Goal: Task Accomplishment & Management: Manage account settings

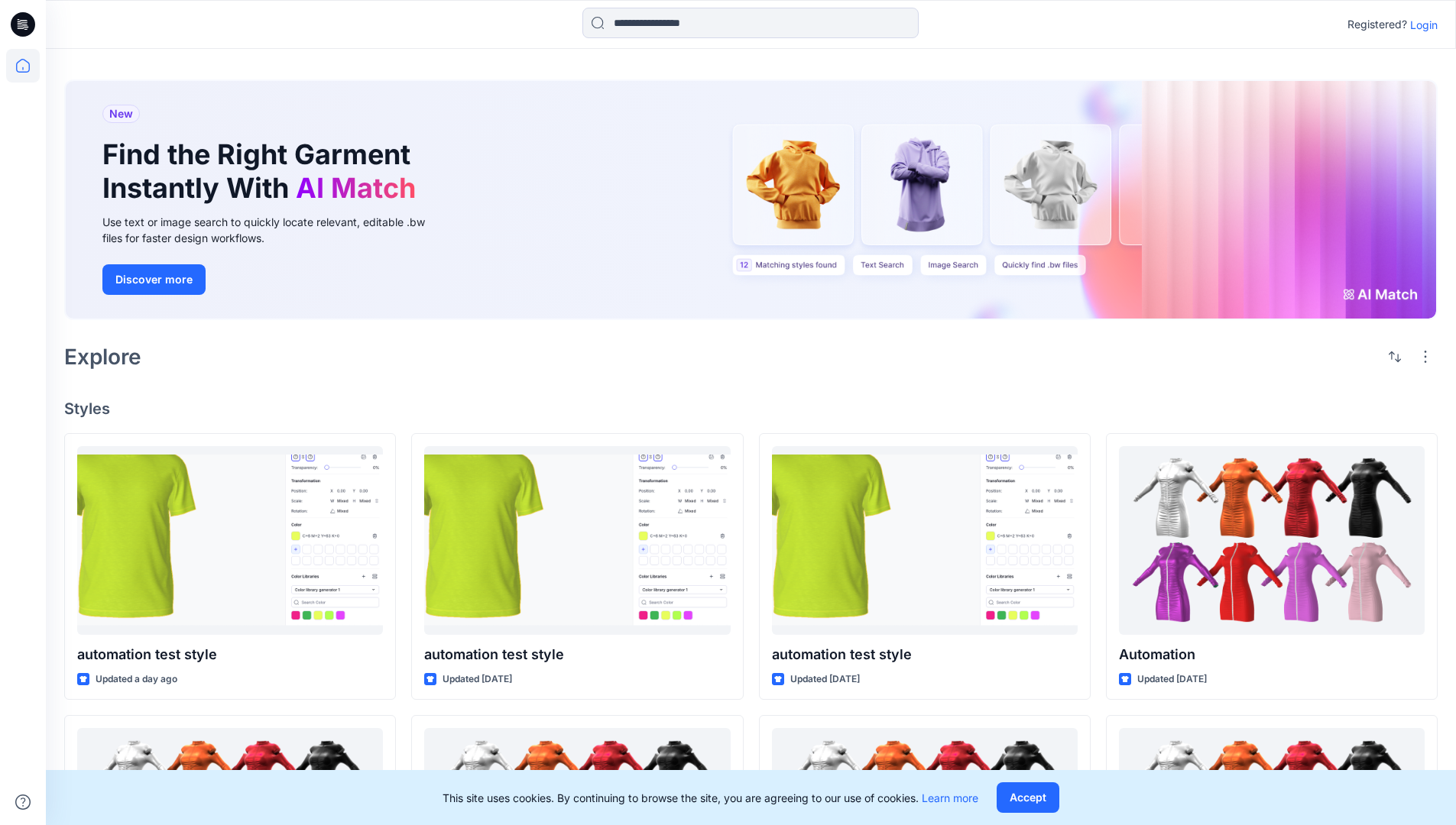
click at [1420, 25] on p "Login" at bounding box center [1423, 25] width 28 height 16
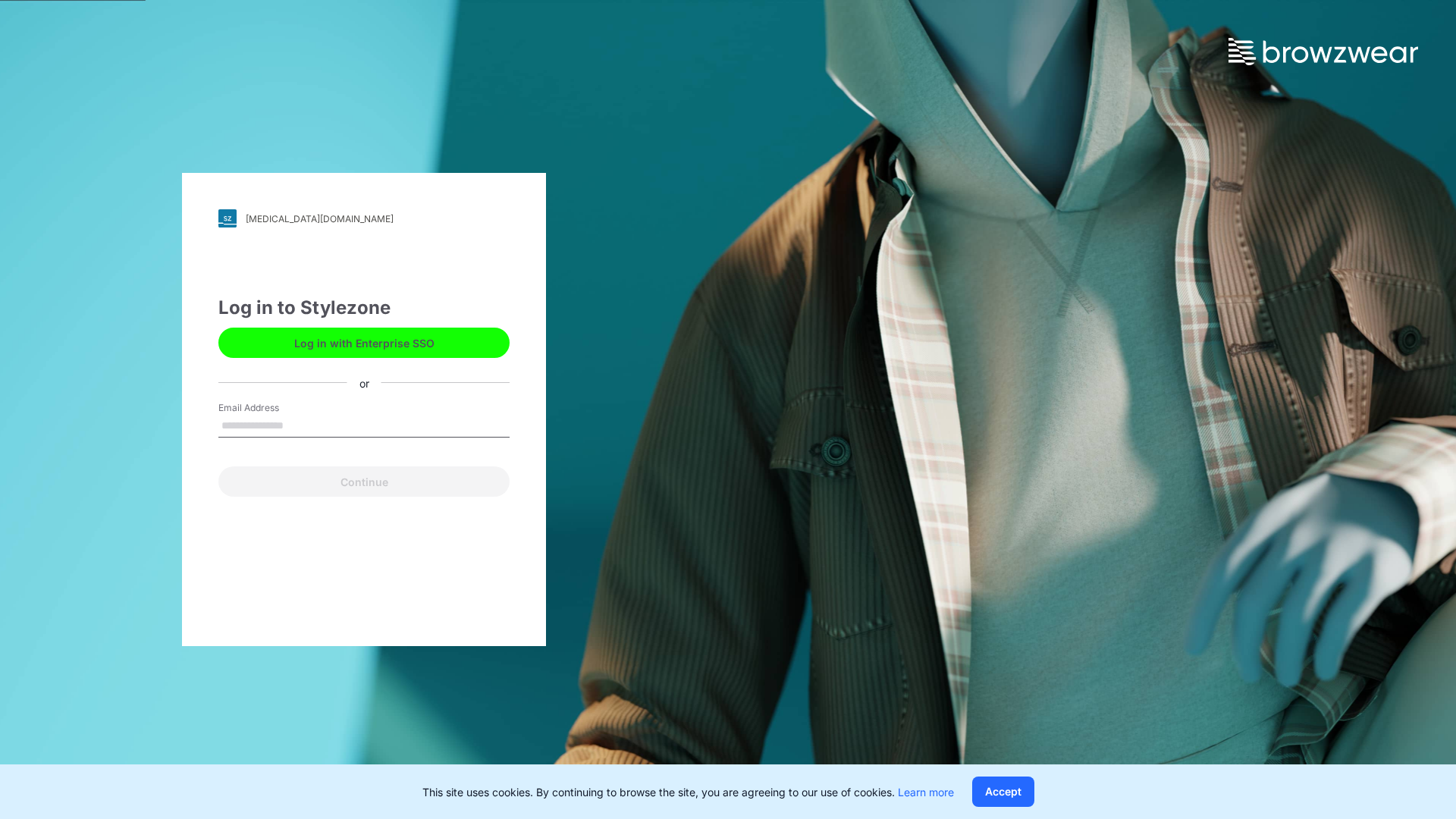
click at [299, 425] on input "Email Address" at bounding box center [364, 426] width 292 height 23
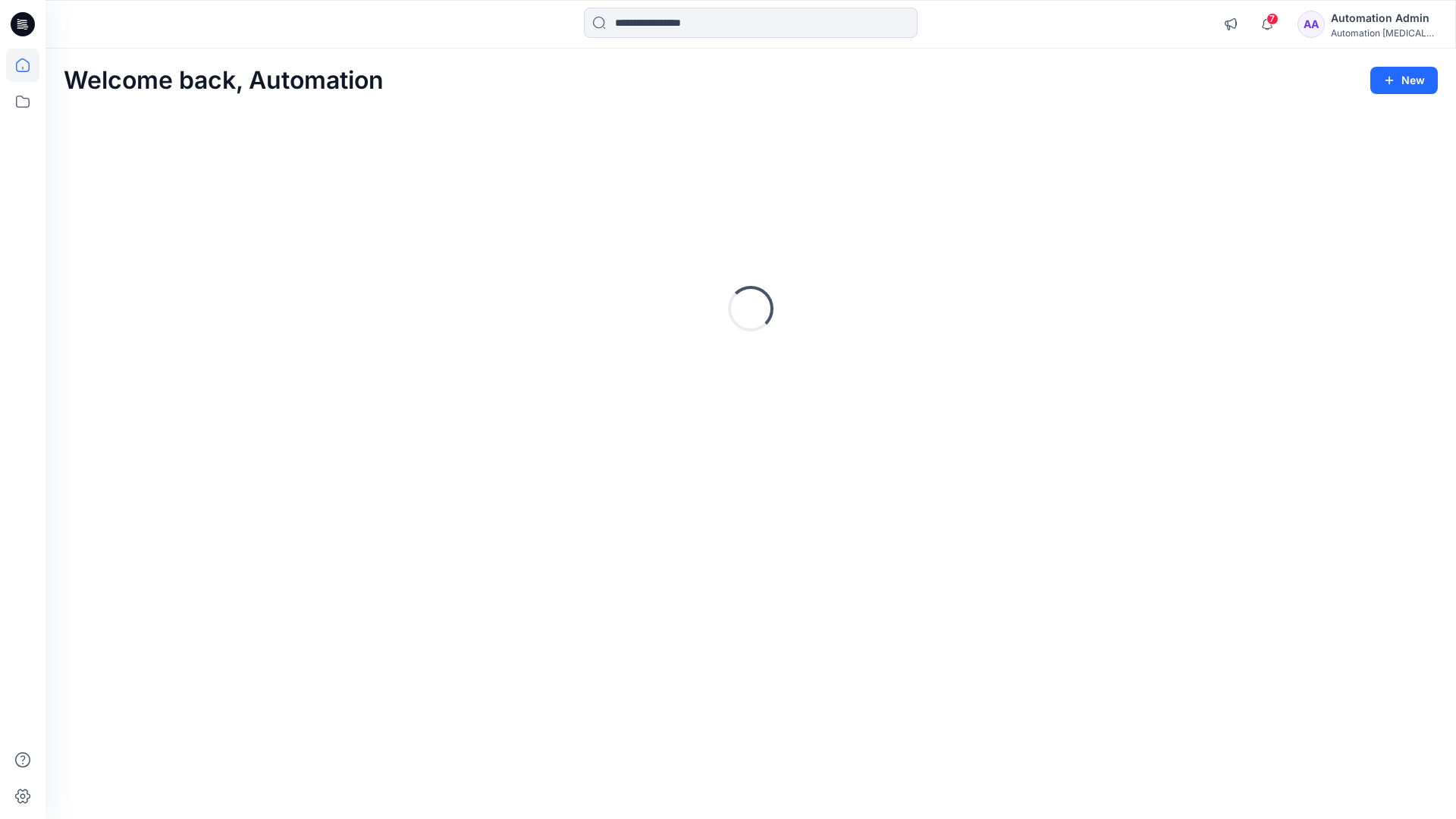
click at [29, 65] on icon at bounding box center [22, 65] width 13 height 13
click at [1366, 30] on div "Automation testim..." at bounding box center [1384, 33] width 106 height 11
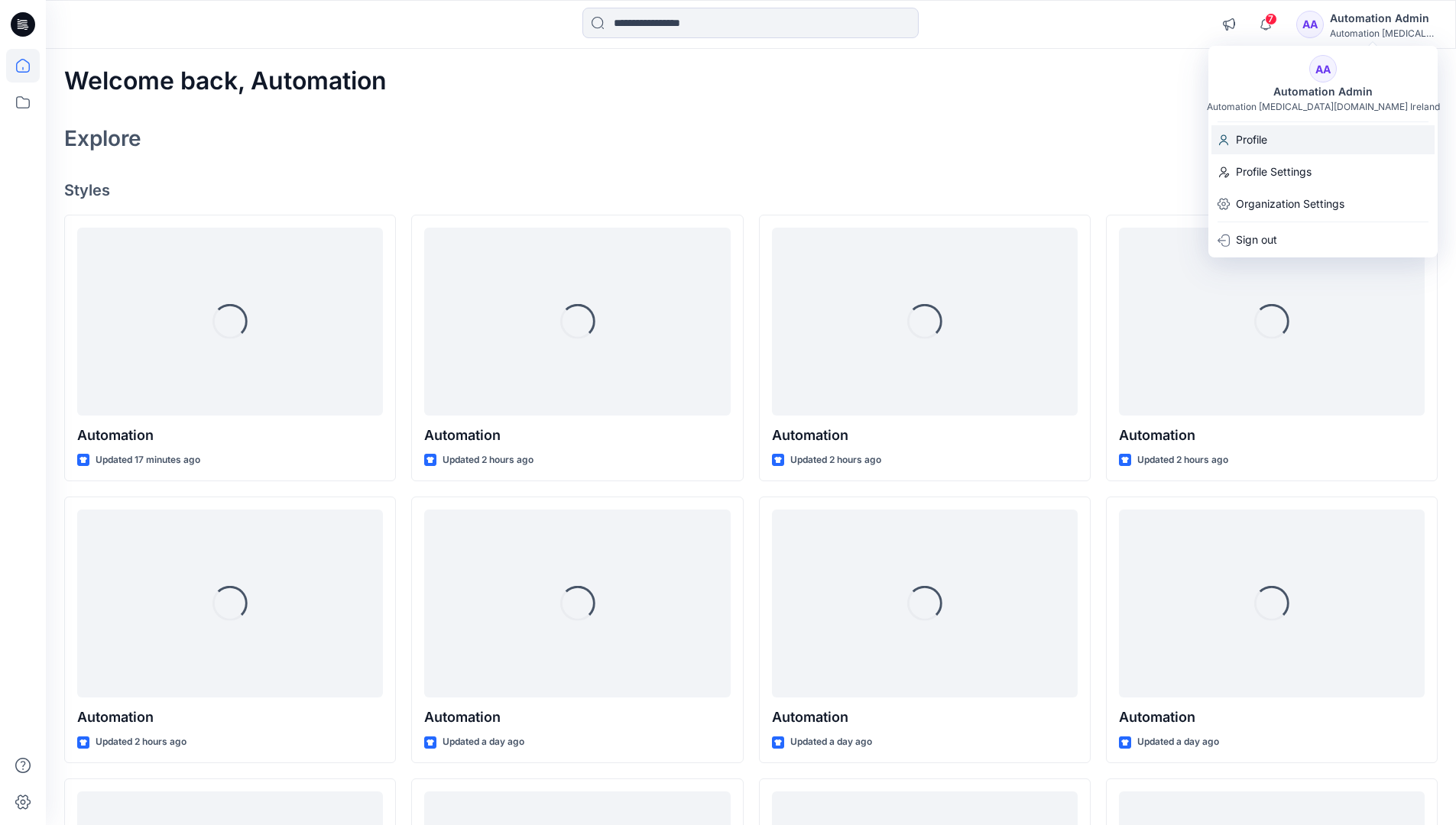
click at [1290, 143] on div "Profile" at bounding box center [1323, 140] width 223 height 29
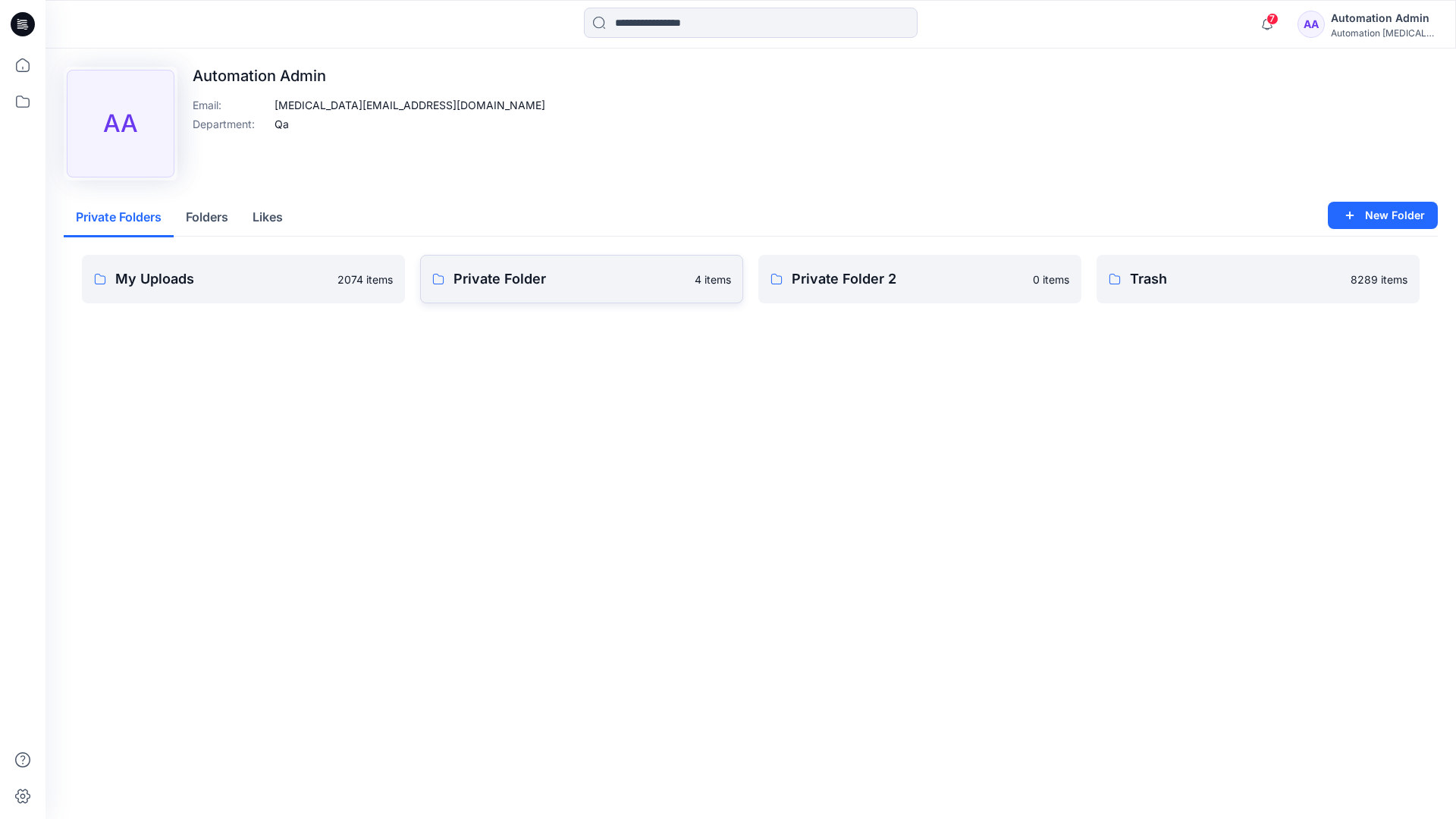
click at [507, 291] on link "Private Folder 4 items" at bounding box center [581, 279] width 323 height 49
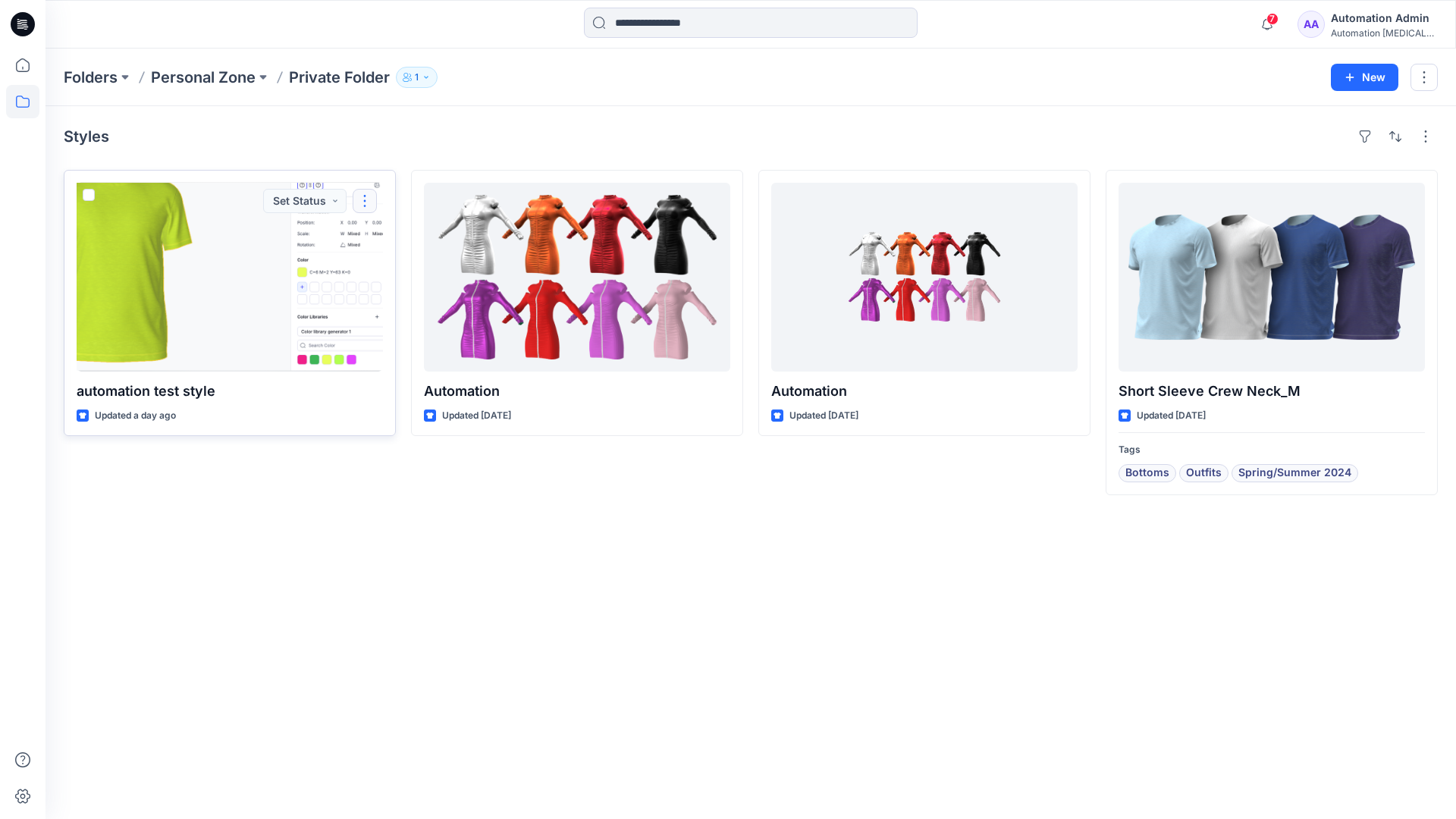
click at [362, 200] on button "button" at bounding box center [364, 201] width 24 height 24
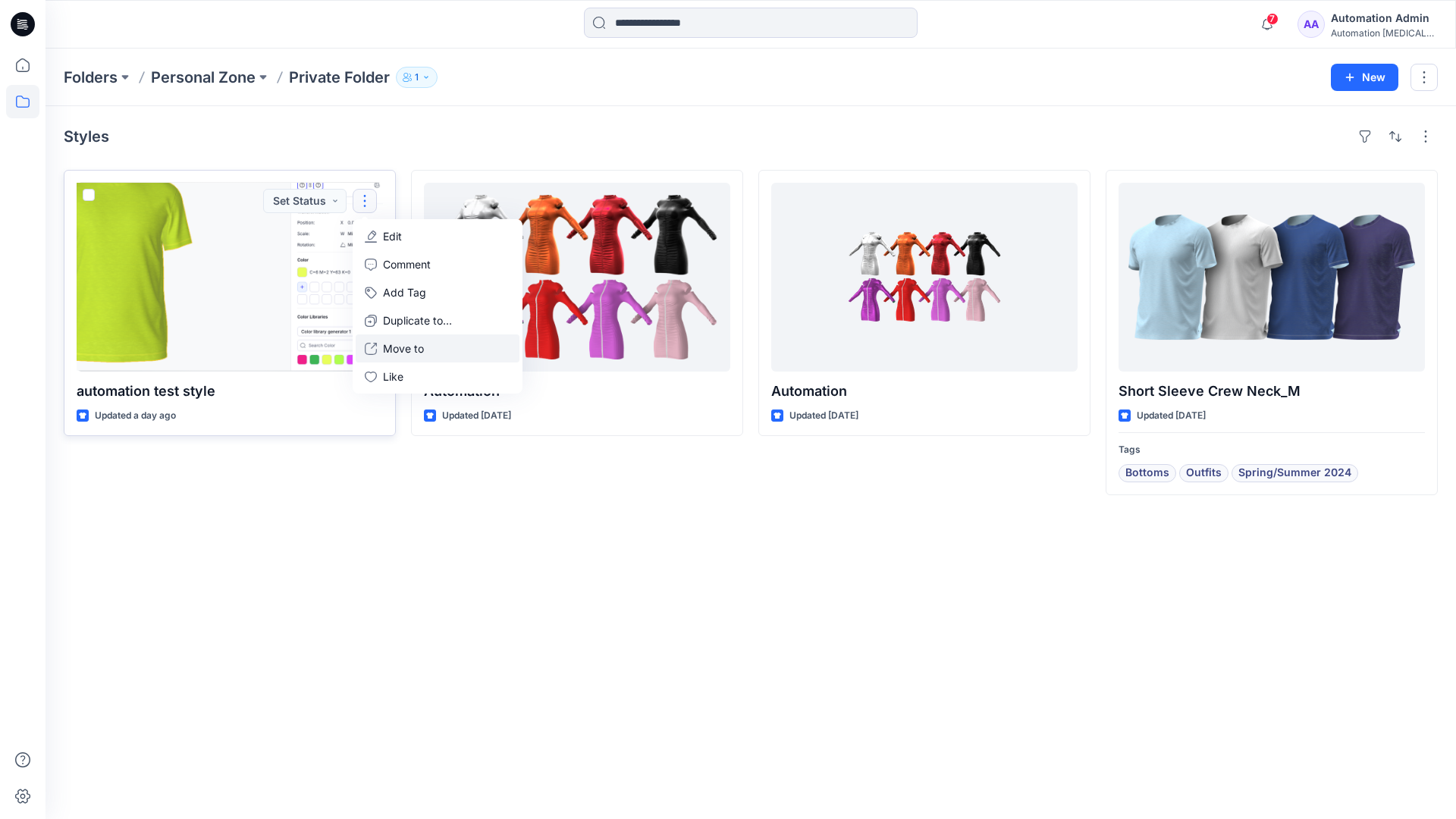
click at [391, 344] on p "Move to" at bounding box center [403, 348] width 41 height 16
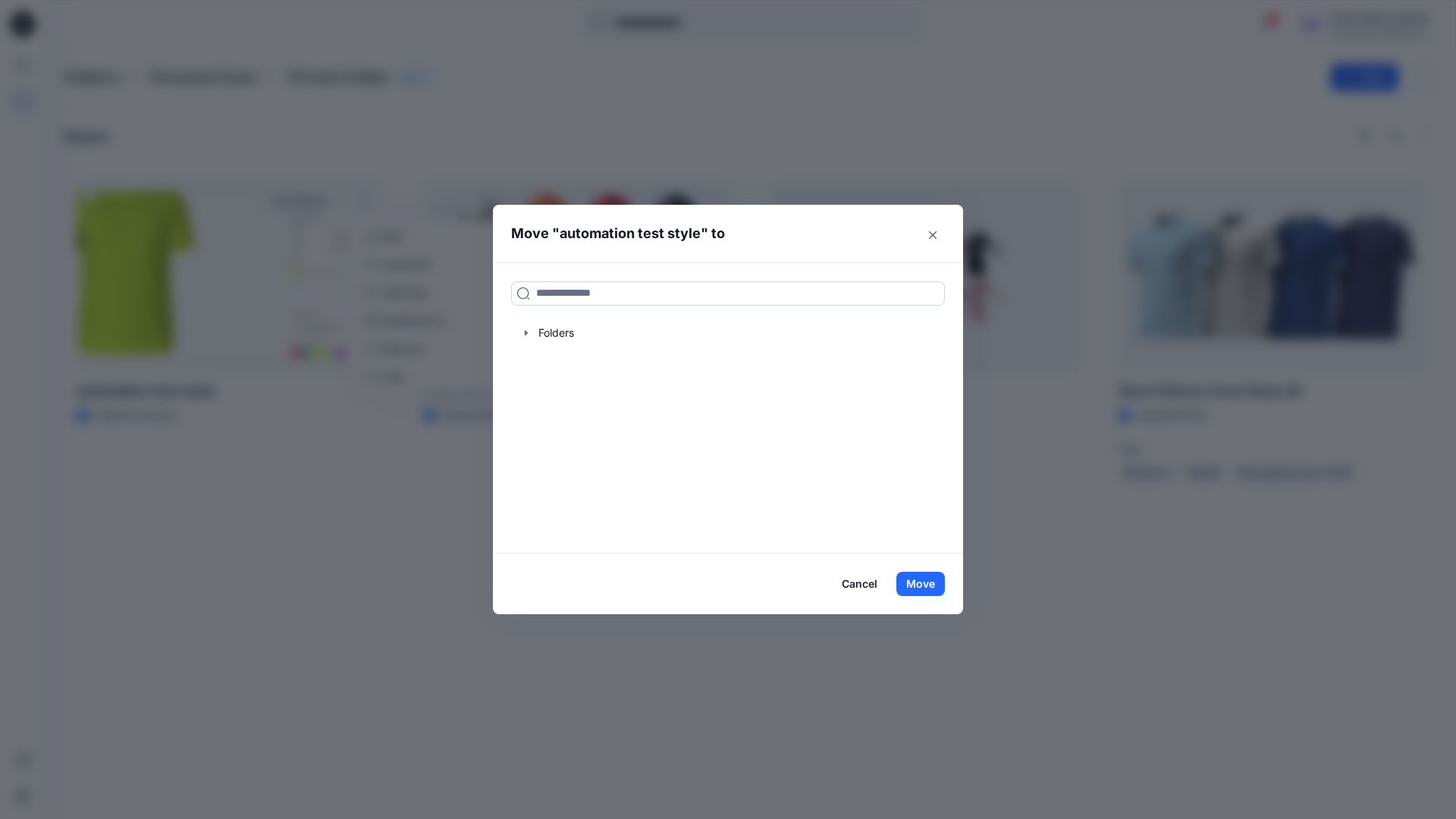
click at [669, 287] on input at bounding box center [728, 293] width 433 height 24
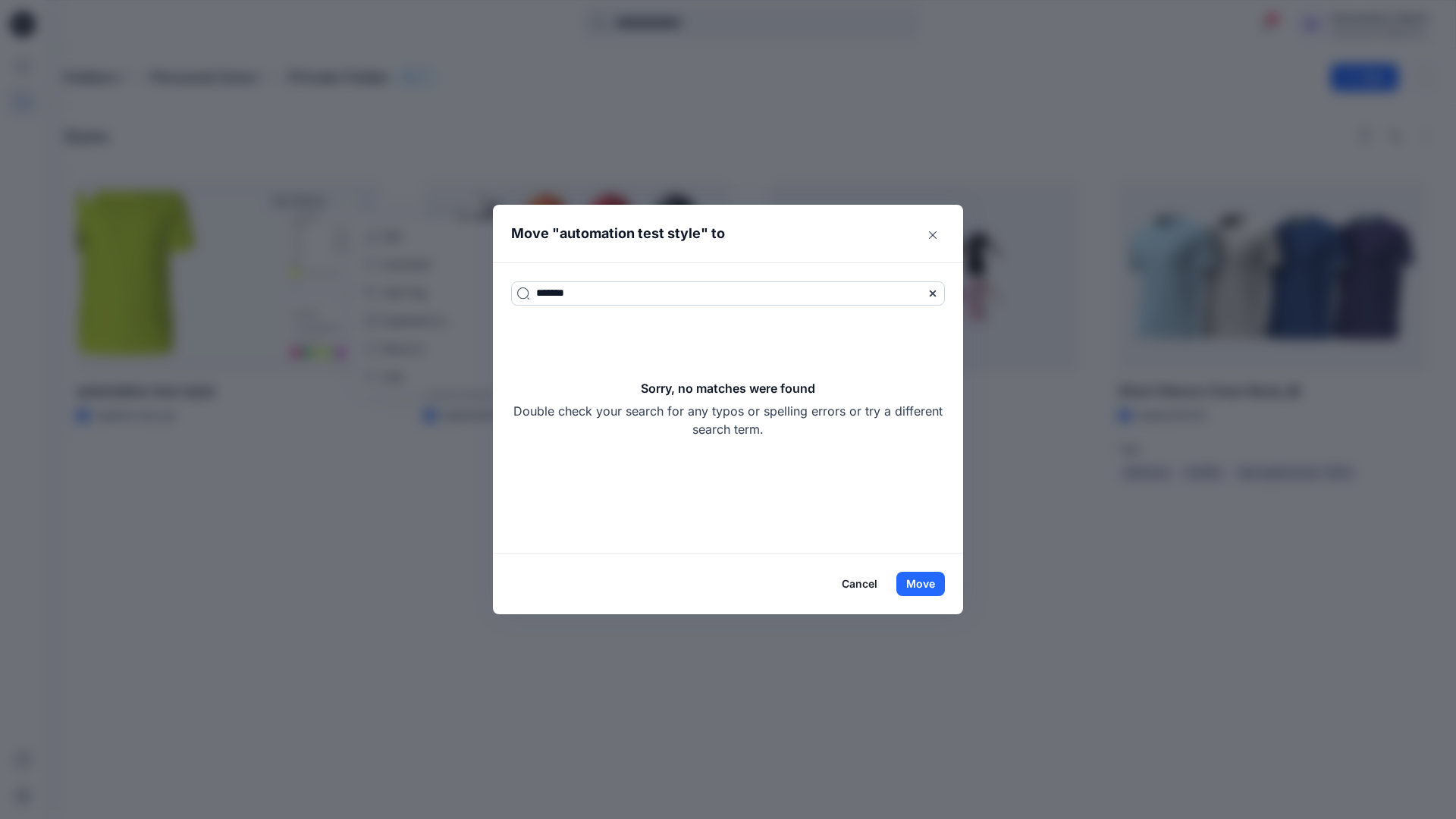
type input "*******"
drag, startPoint x: 669, startPoint y: 287, endPoint x: 788, endPoint y: 428, distance: 184.5
click at [788, 428] on div "Sorry, no matches were found Double check your search for any typos or spelling…" at bounding box center [728, 408] width 433 height 59
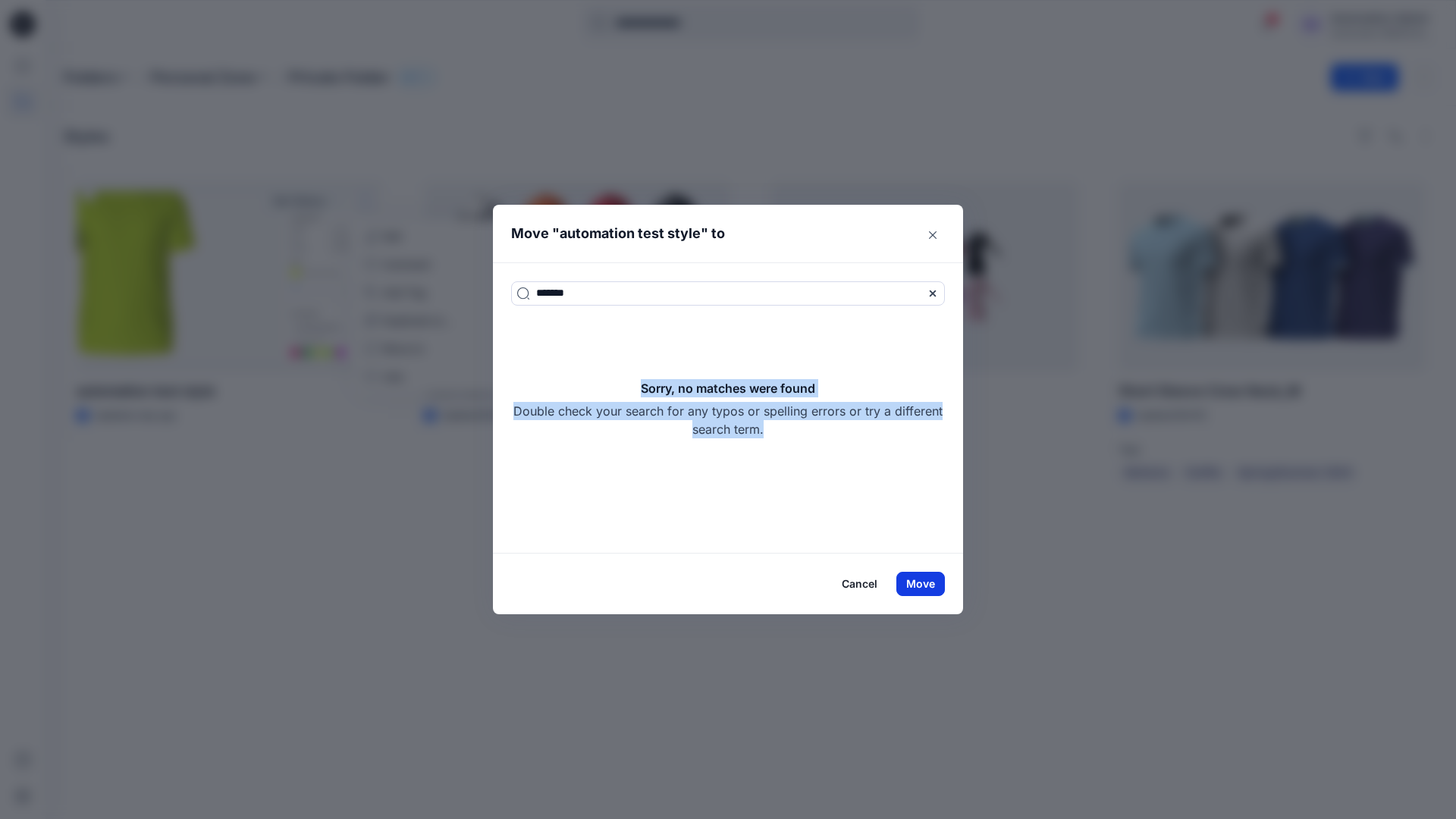
click at [932, 583] on button "Move" at bounding box center [920, 584] width 49 height 24
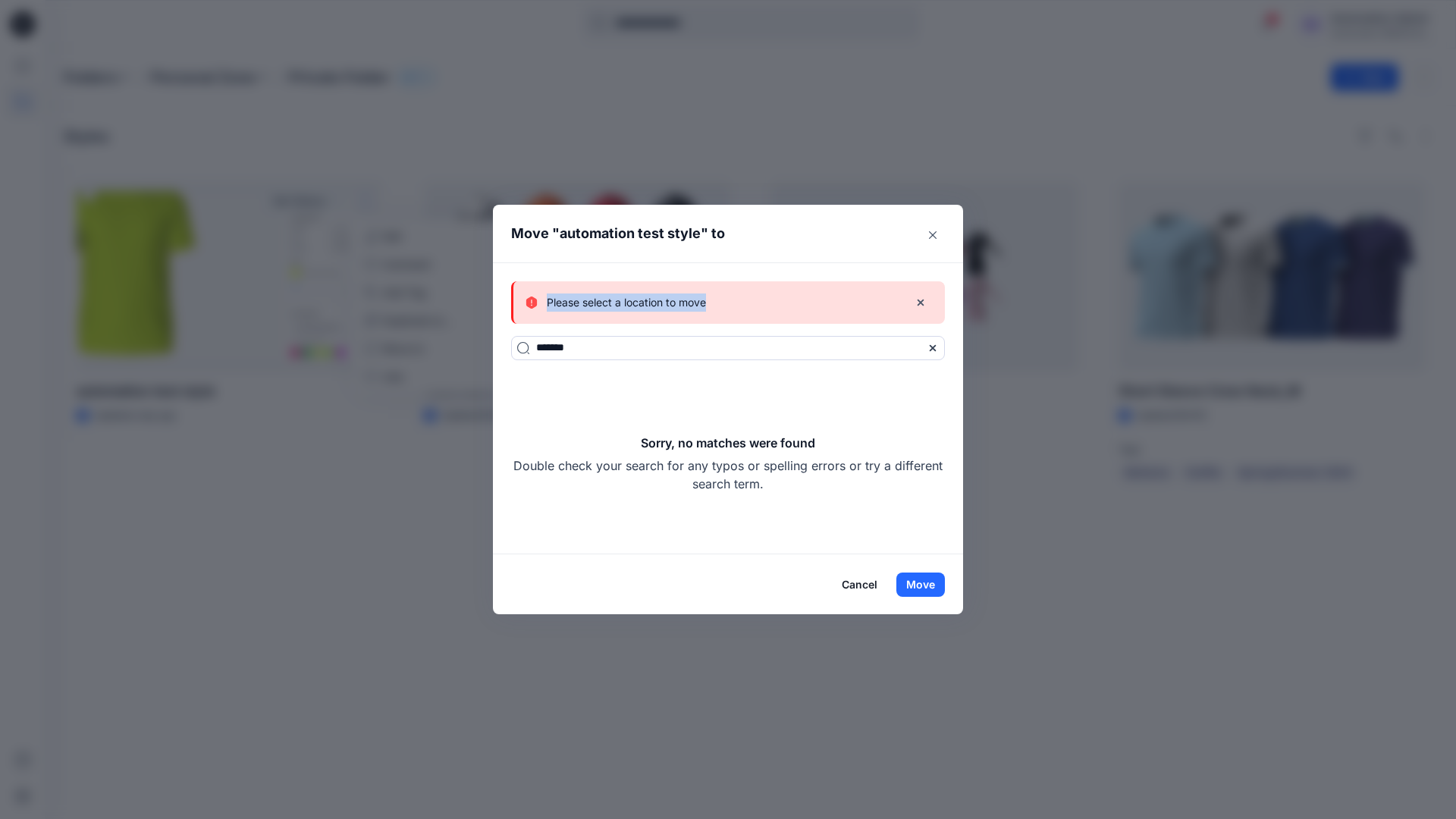
drag, startPoint x: 932, startPoint y: 583, endPoint x: 707, endPoint y: 303, distance: 359.2
click at [707, 303] on div "Please select a location to move" at bounding box center [711, 302] width 371 height 18
click at [864, 583] on button "Cancel" at bounding box center [860, 585] width 55 height 24
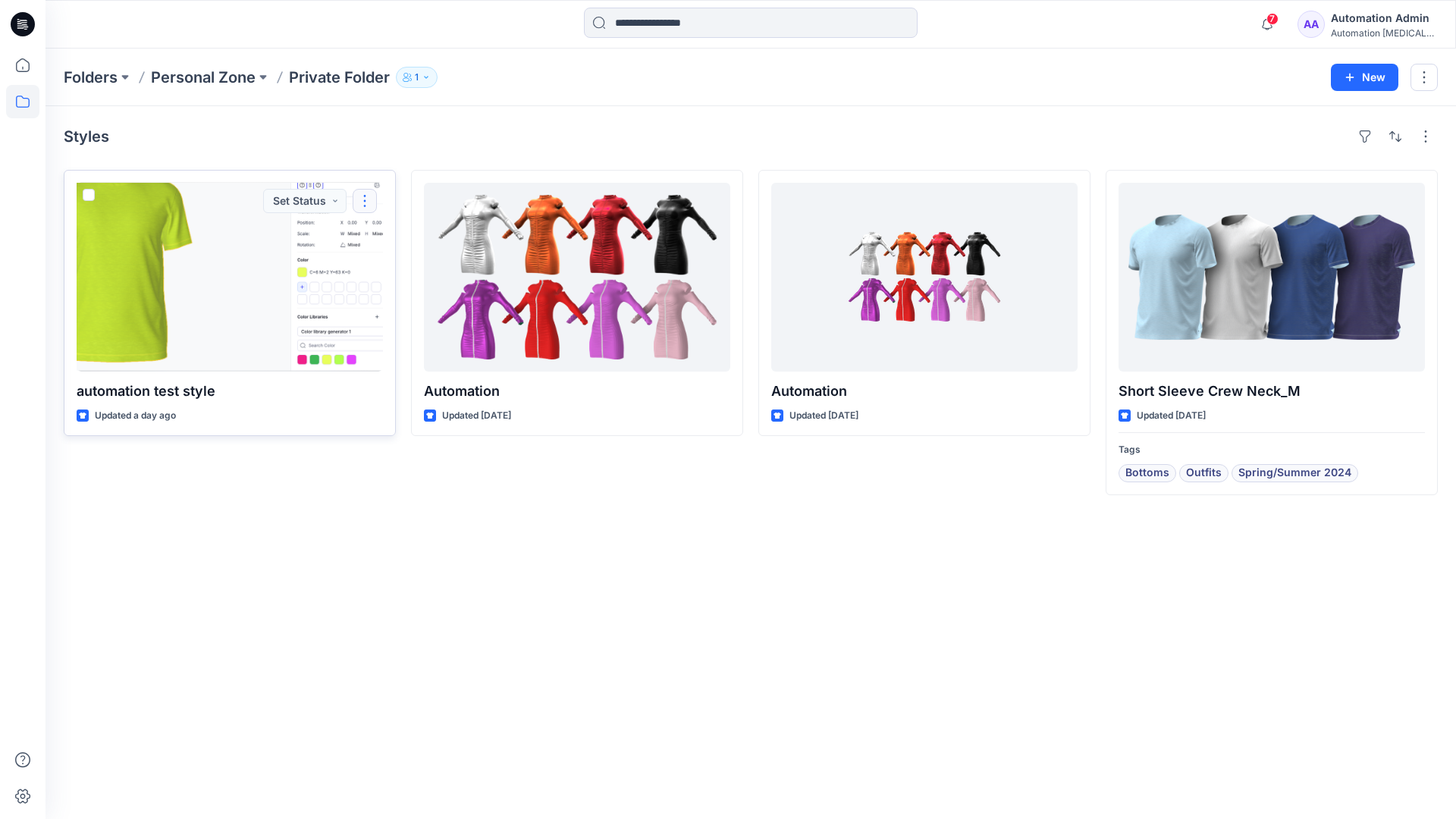
click at [366, 200] on button "button" at bounding box center [364, 201] width 24 height 24
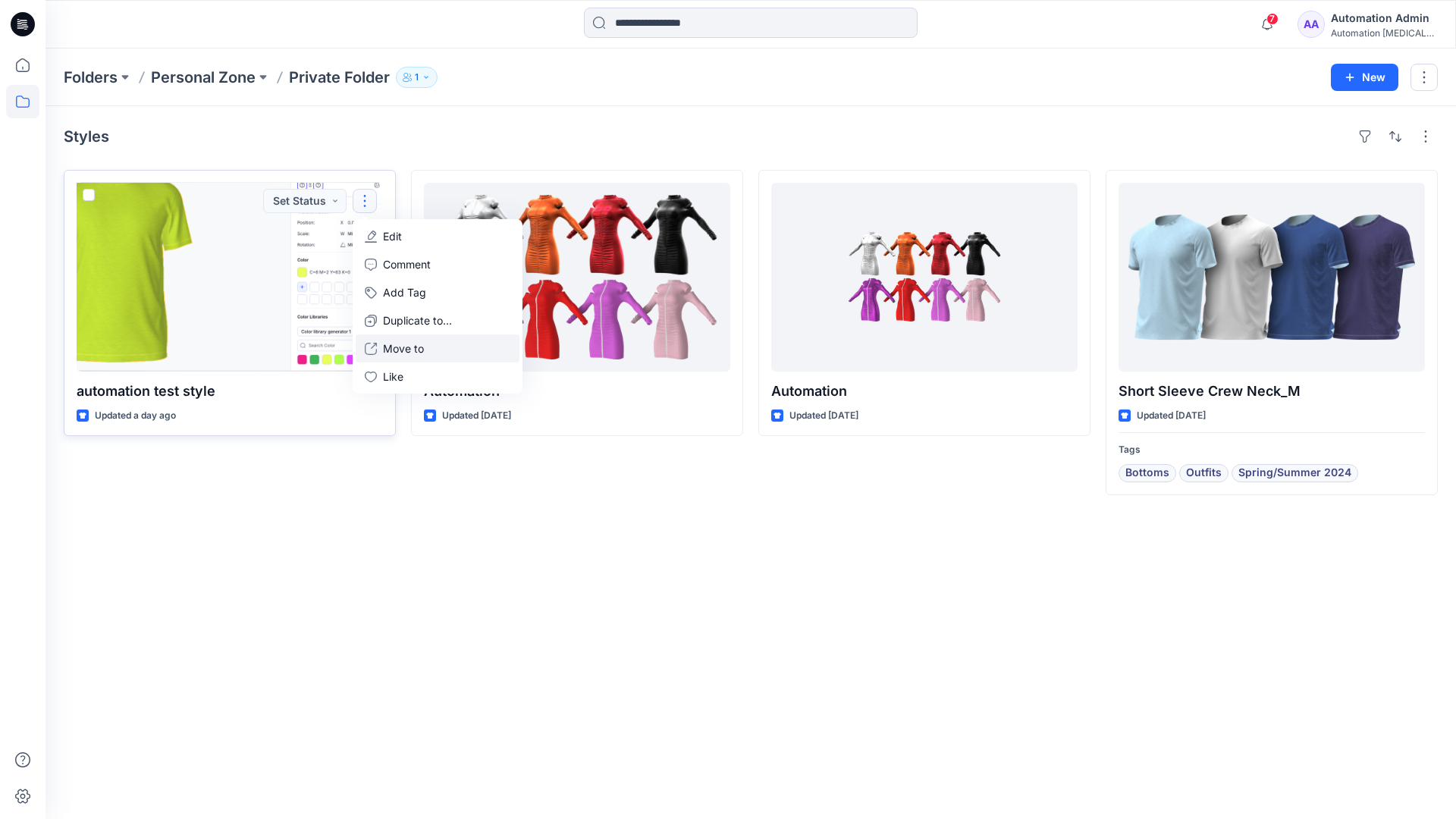
click at [411, 345] on p "Move to" at bounding box center [403, 348] width 41 height 16
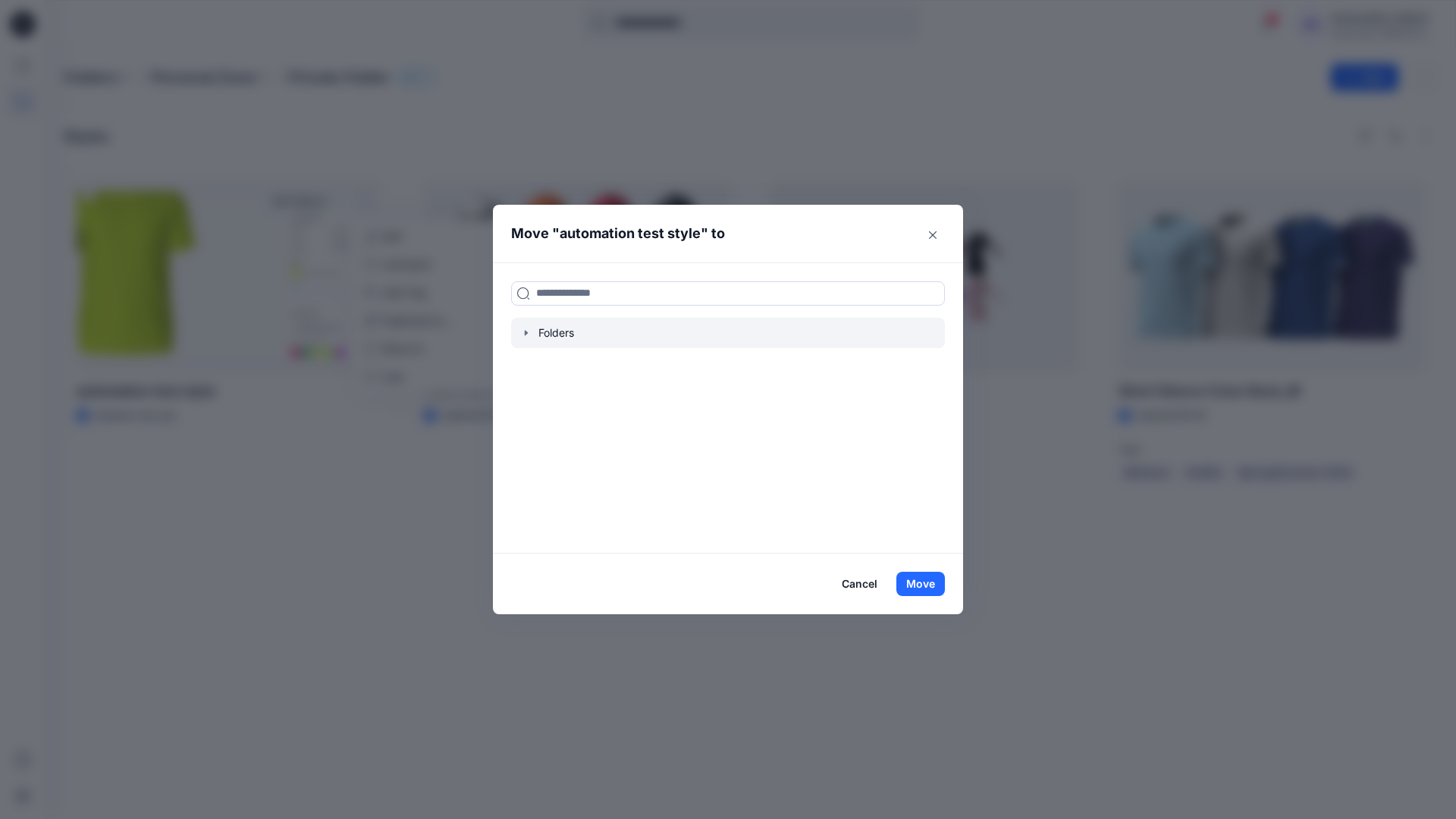
click at [529, 334] on icon "button" at bounding box center [526, 333] width 12 height 12
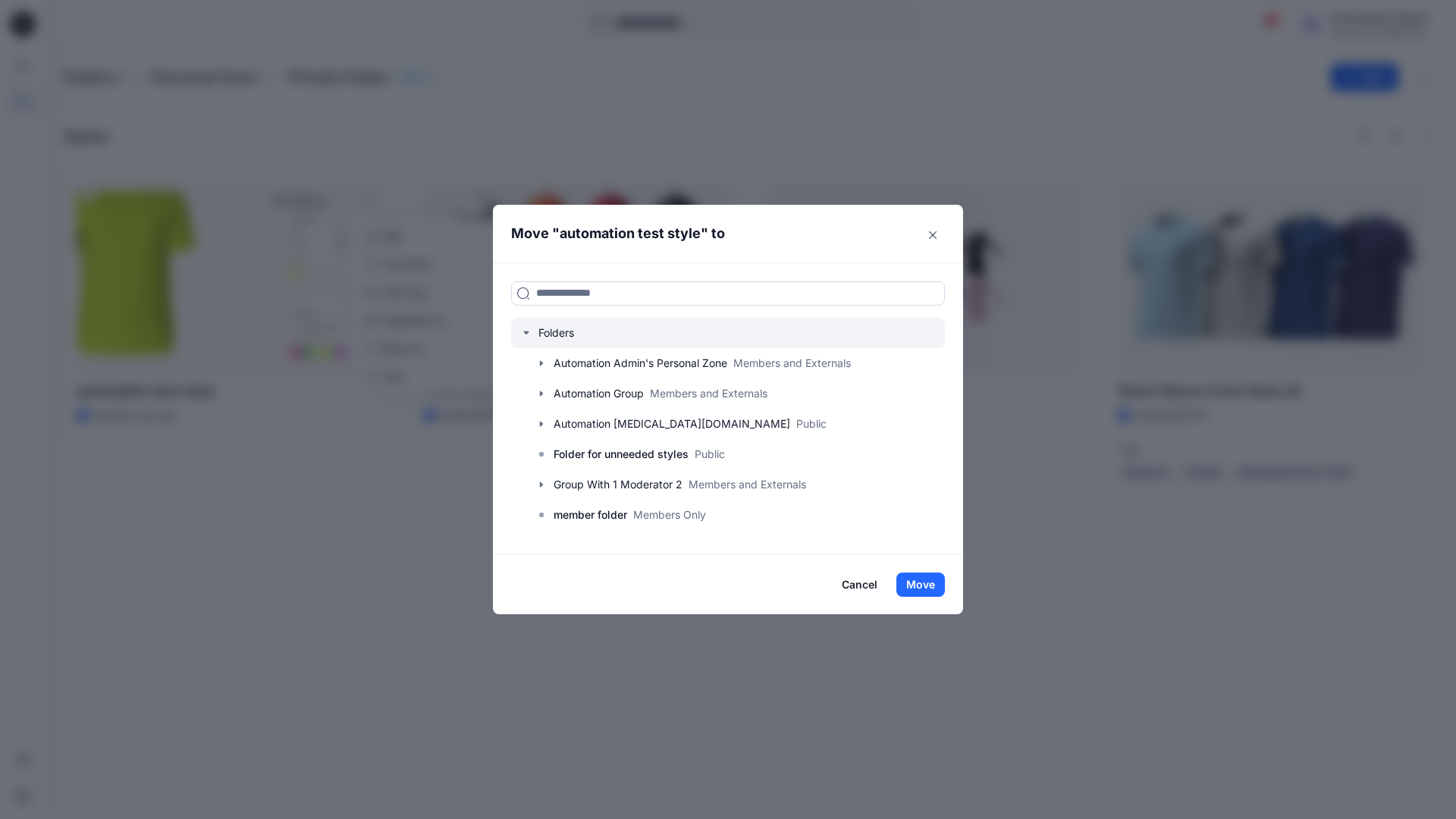
scroll to position [150, 0]
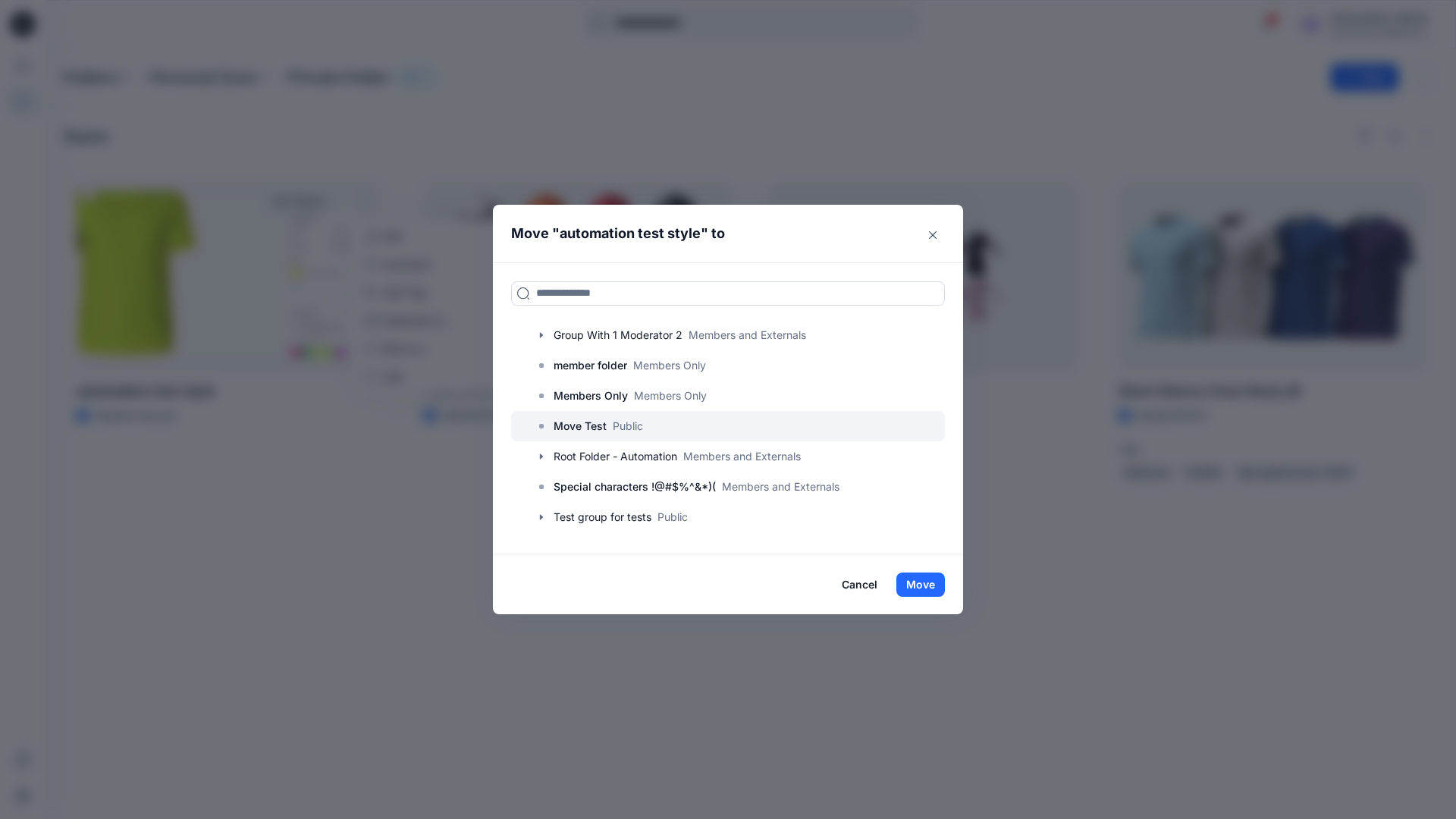
click at [589, 425] on p "Move Test" at bounding box center [579, 426] width 53 height 18
click at [924, 584] on button "Move" at bounding box center [920, 585] width 49 height 24
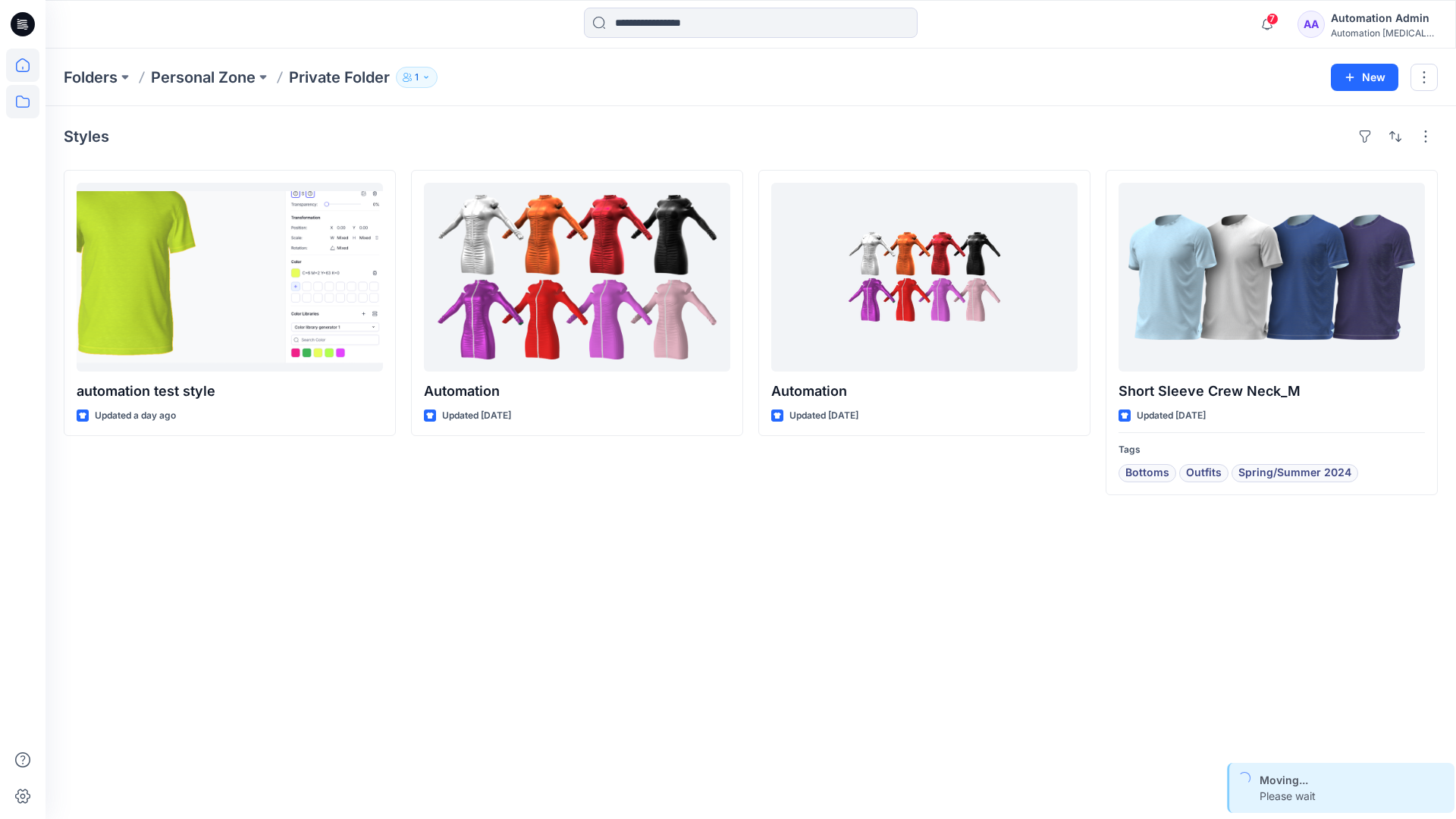
click at [24, 62] on icon at bounding box center [23, 65] width 33 height 33
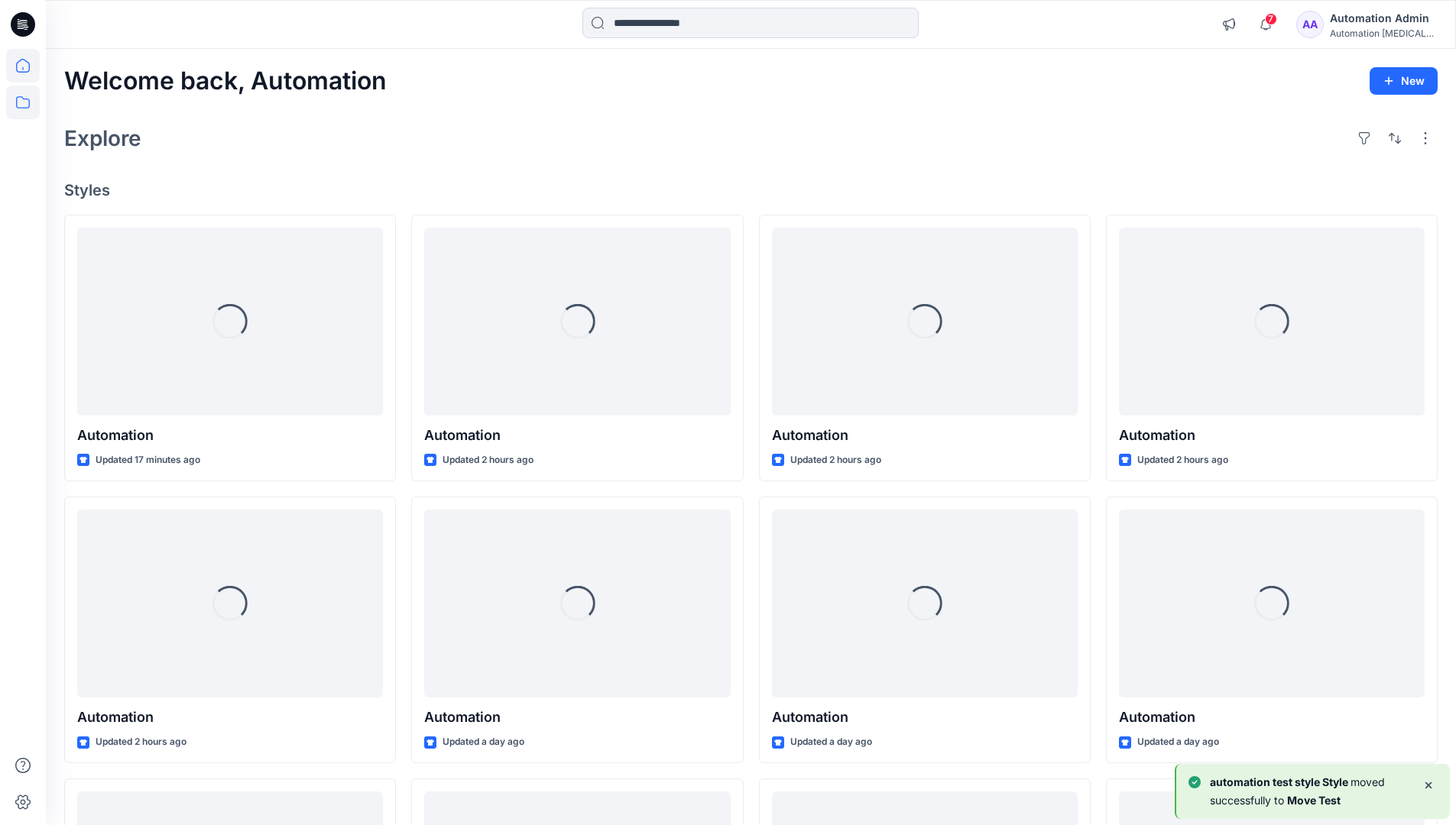
click at [25, 100] on icon at bounding box center [23, 102] width 33 height 33
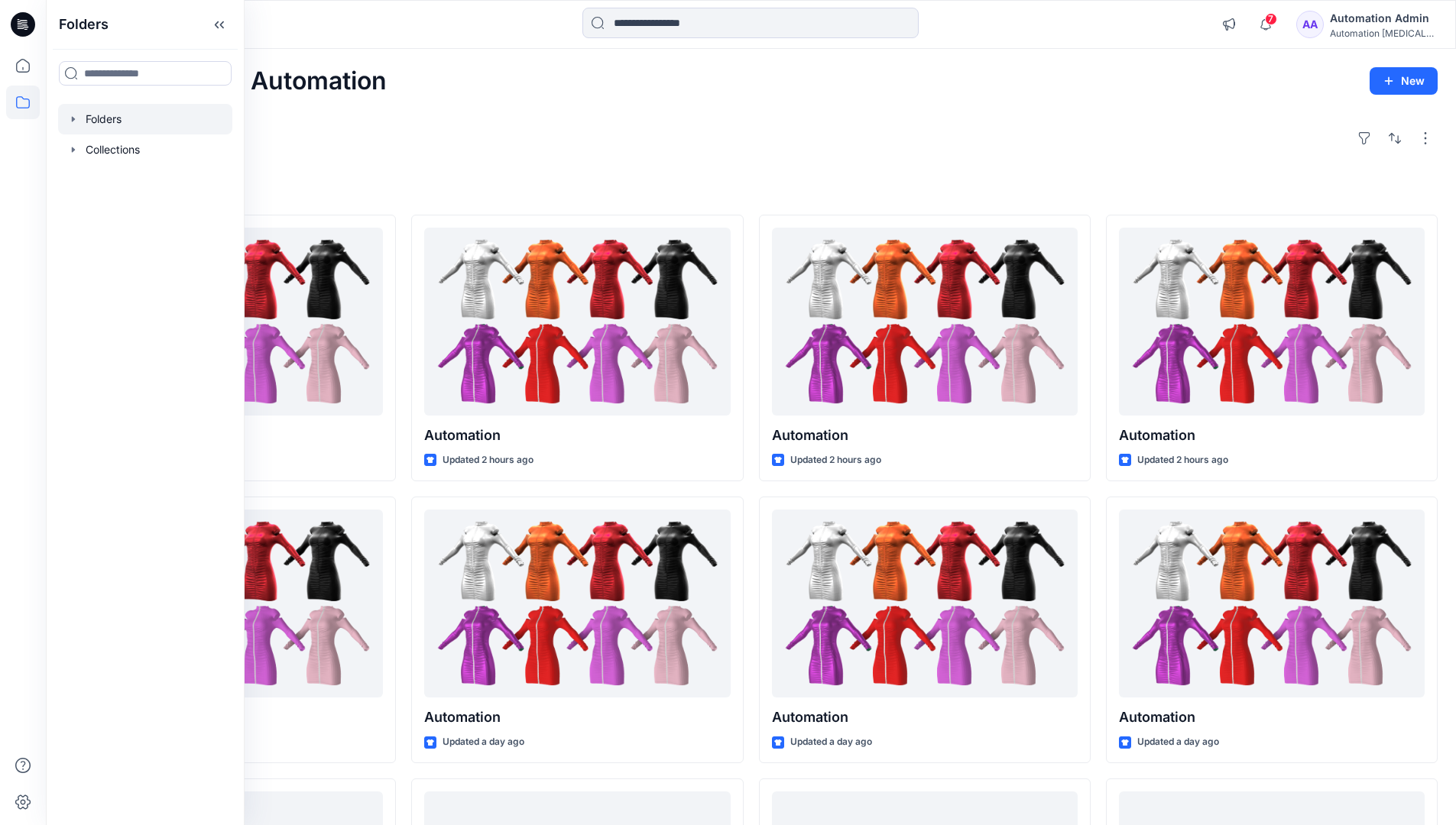
click at [102, 121] on div at bounding box center [145, 119] width 174 height 30
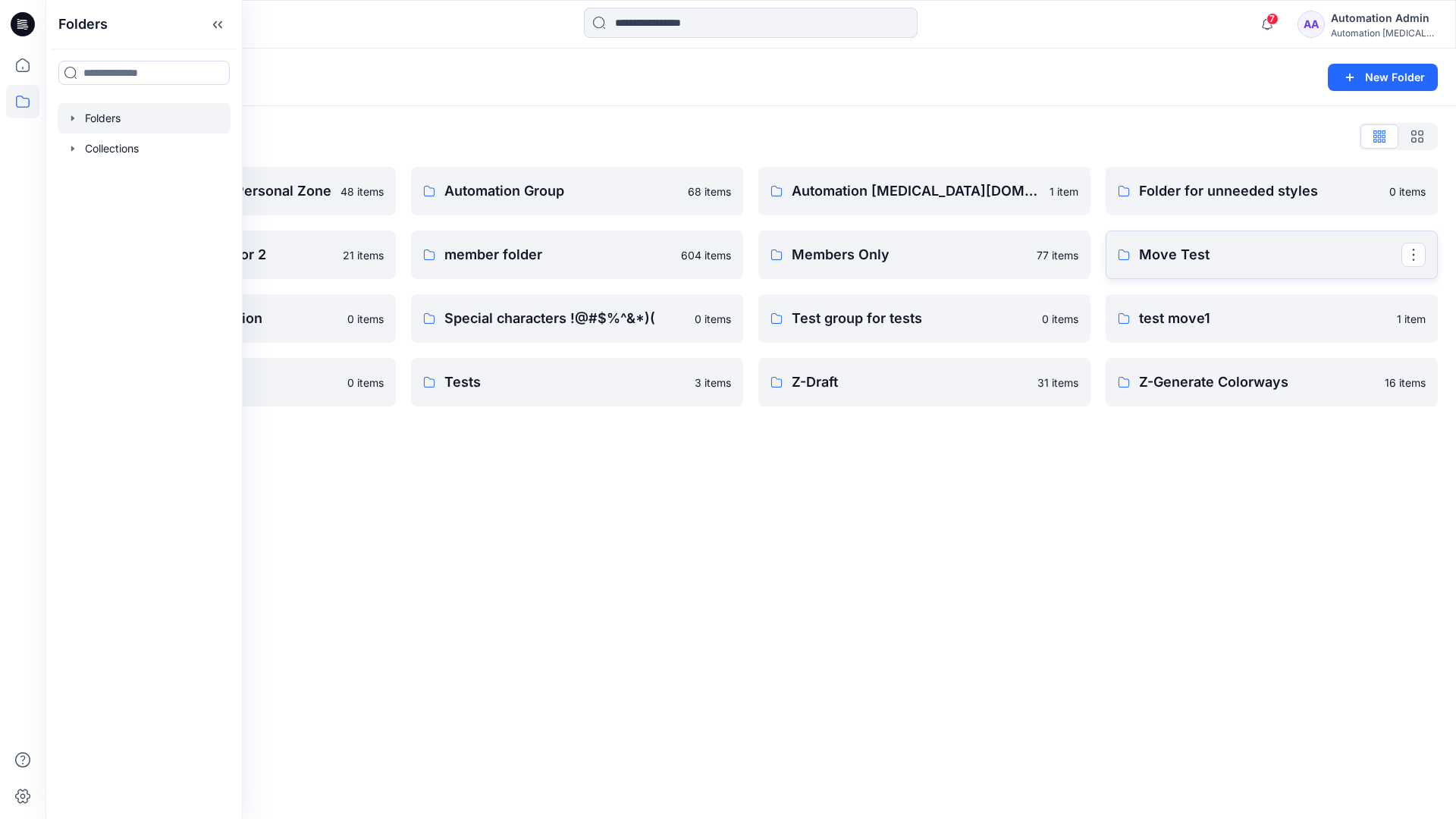
click at [1377, 270] on link "Move Test" at bounding box center [1271, 255] width 332 height 49
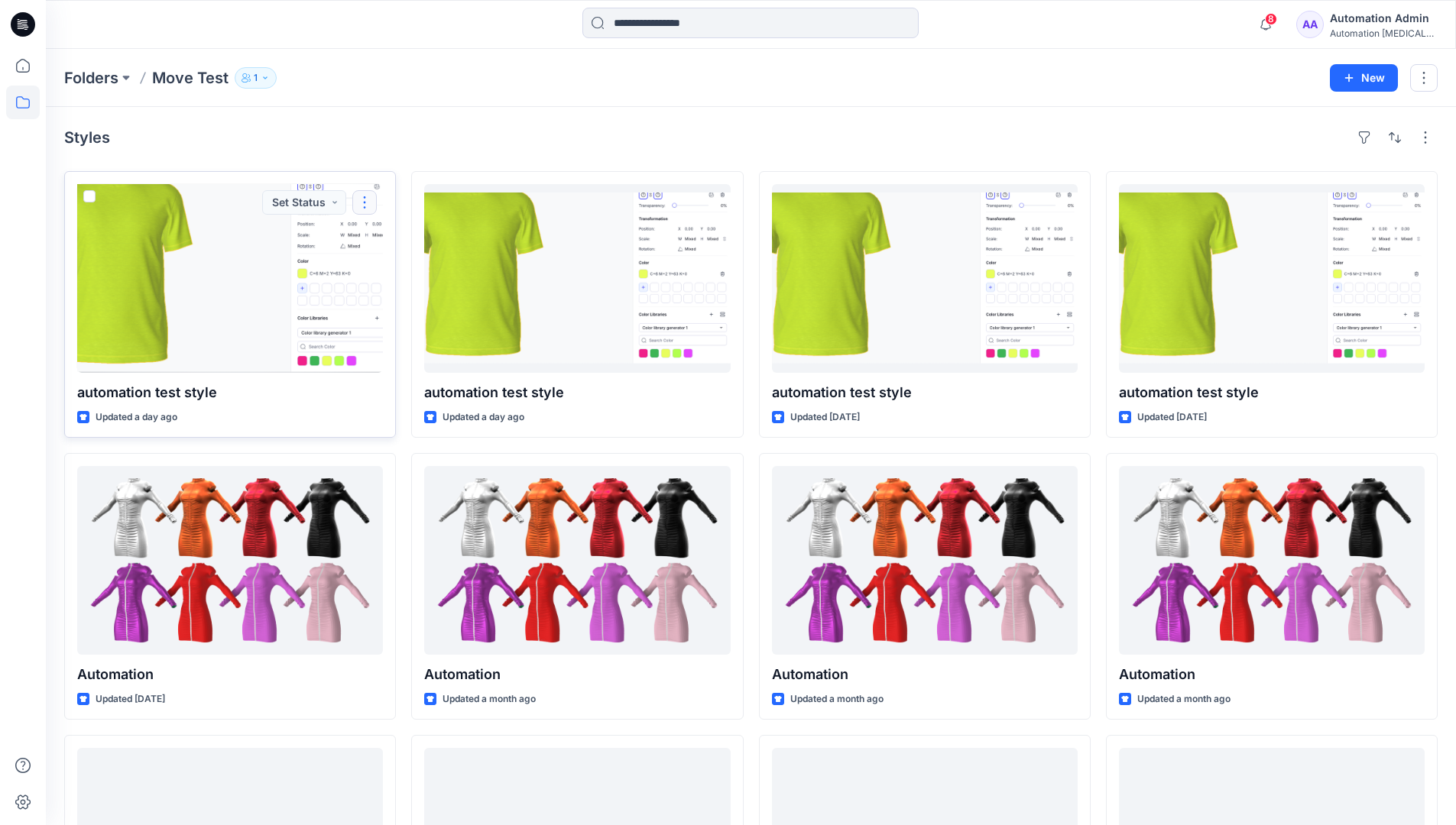
click at [365, 204] on button "button" at bounding box center [365, 202] width 25 height 25
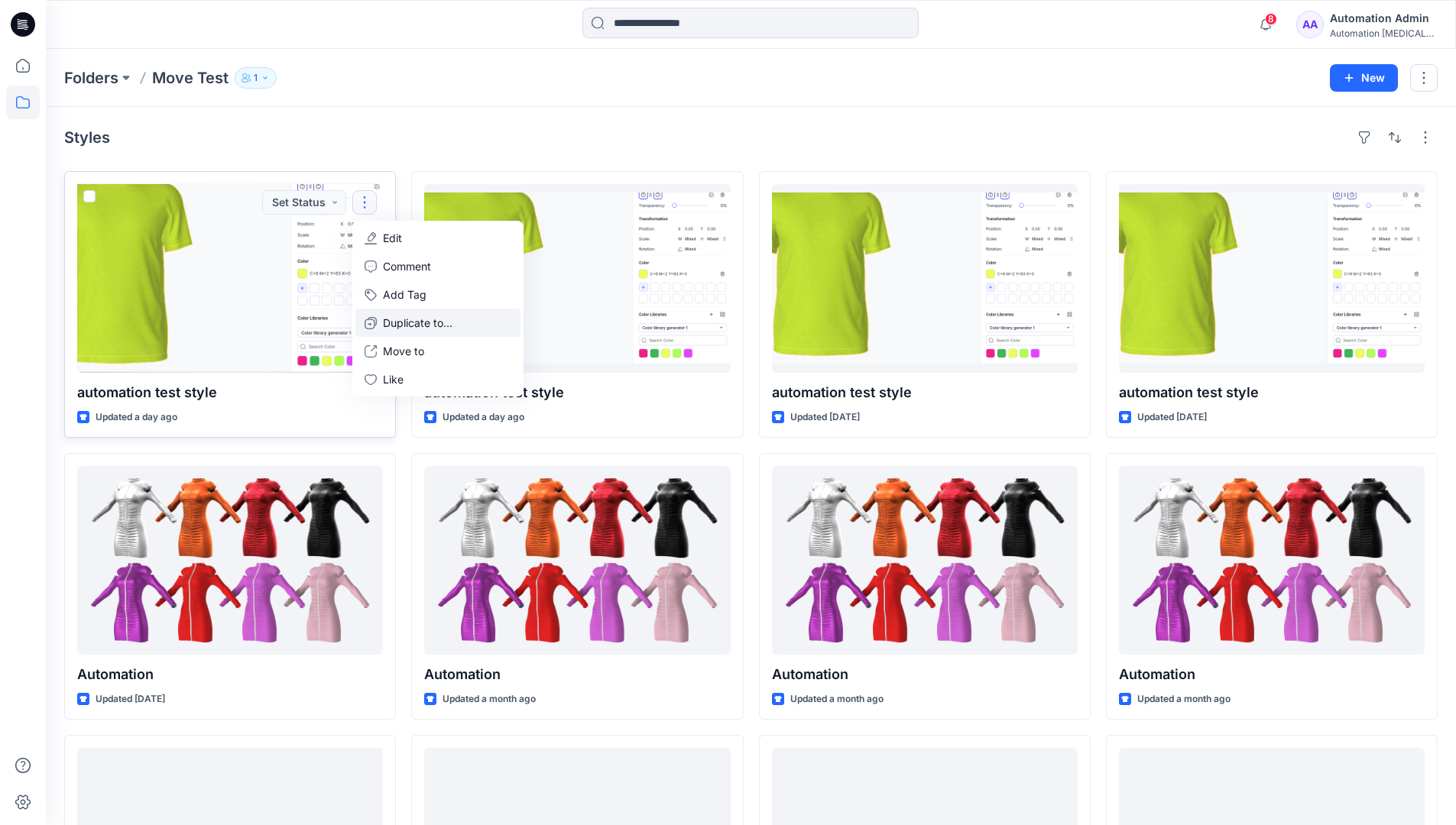
click at [394, 315] on p "Duplicate to..." at bounding box center [418, 322] width 70 height 16
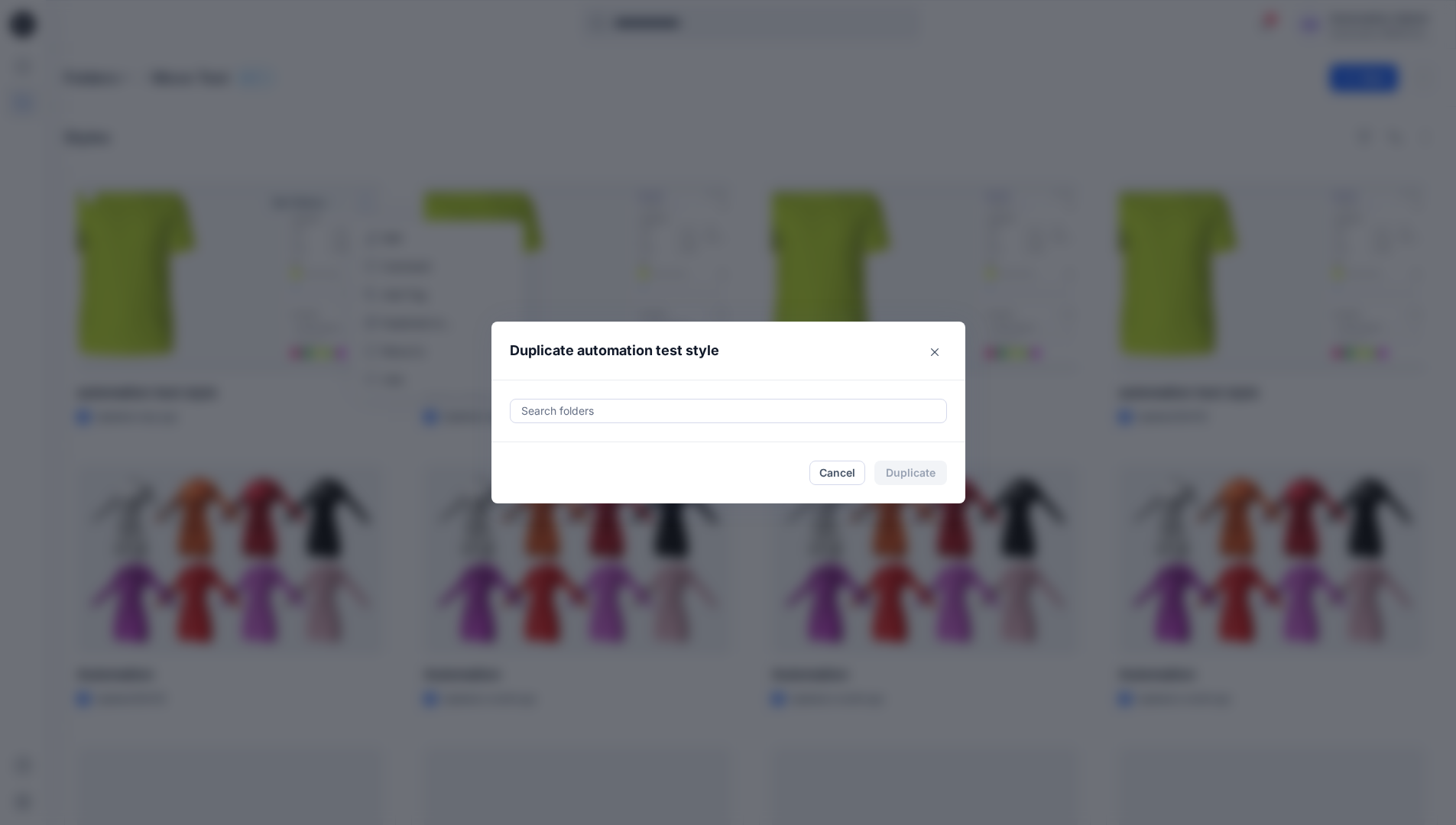
click at [570, 403] on div at bounding box center [728, 411] width 417 height 18
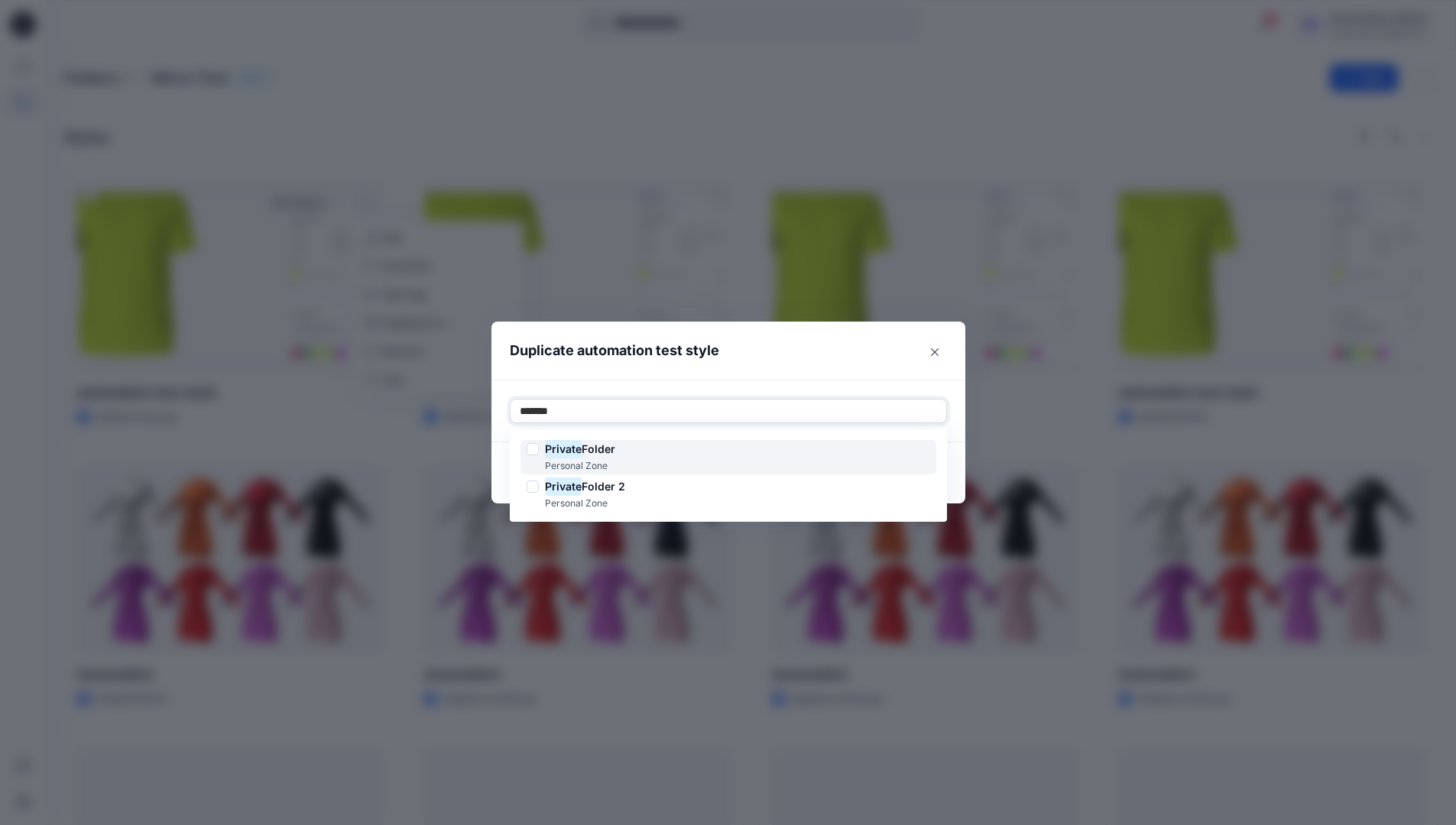
click at [601, 445] on span "Folder" at bounding box center [598, 449] width 33 height 13
type input "*******"
click at [727, 365] on header "Duplicate automation test style" at bounding box center [713, 350] width 443 height 58
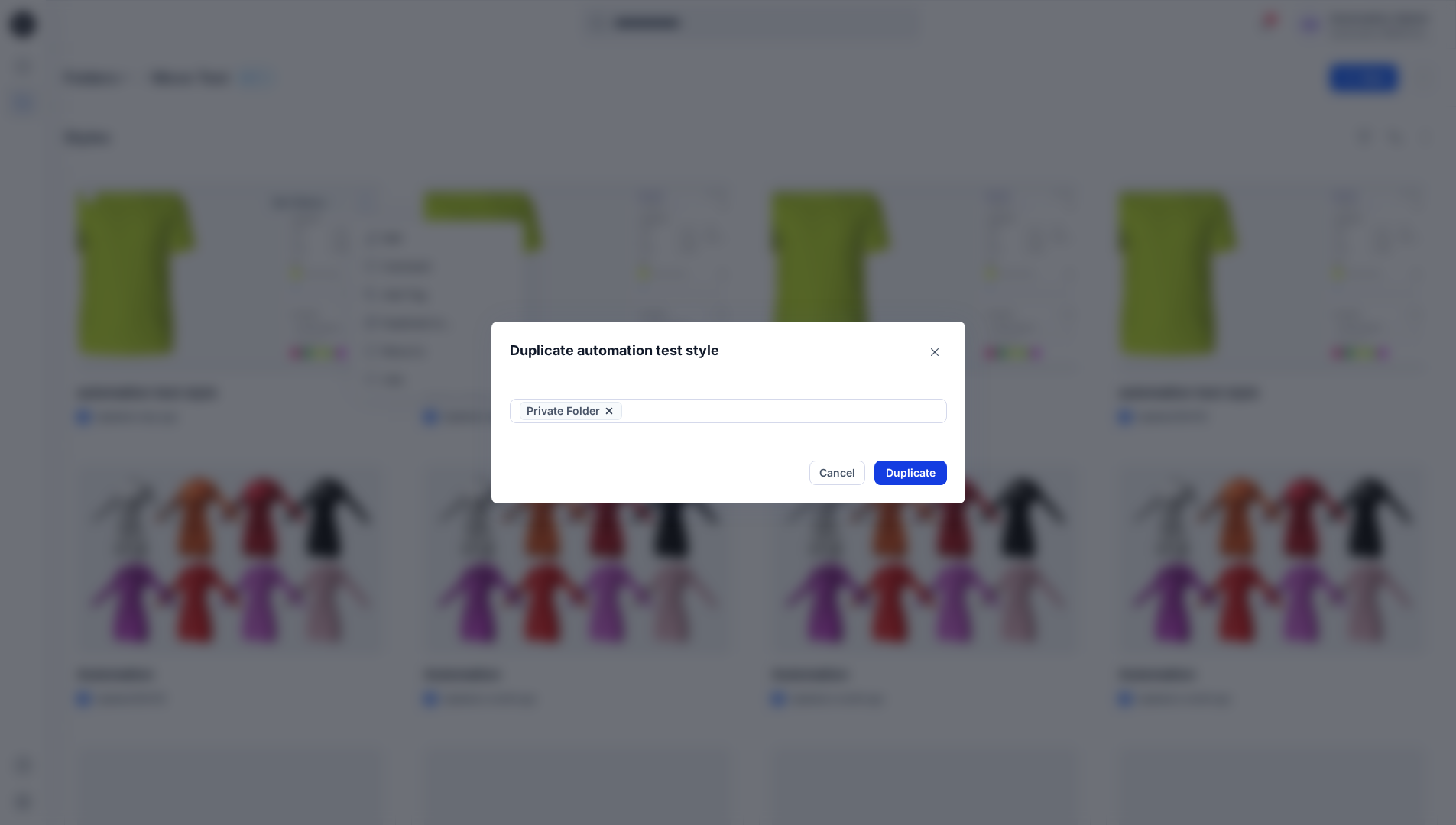
click at [927, 466] on button "Duplicate" at bounding box center [910, 472] width 72 height 25
click at [933, 472] on button "Close" at bounding box center [922, 472] width 50 height 25
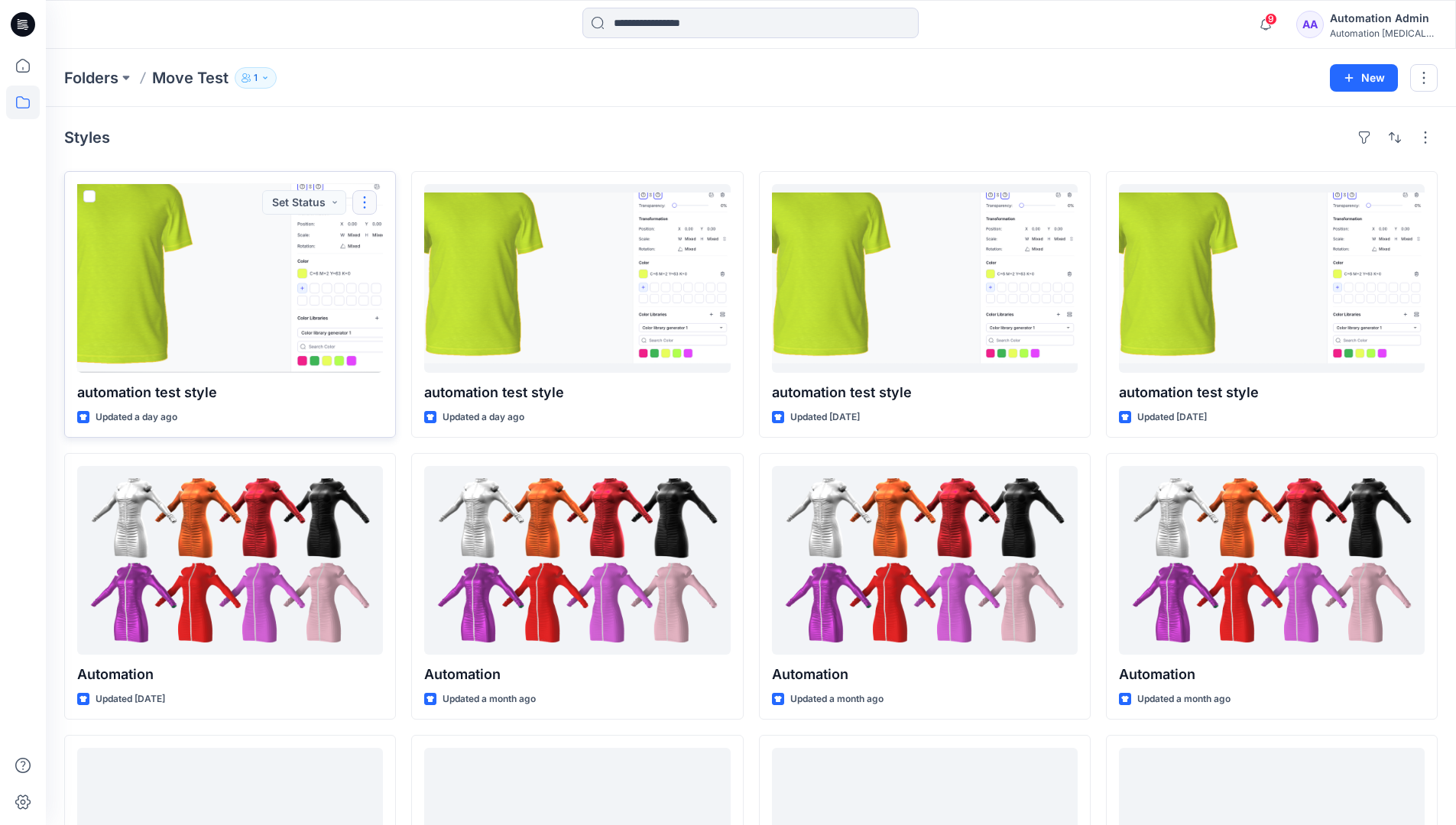
click at [364, 202] on button "button" at bounding box center [365, 202] width 25 height 25
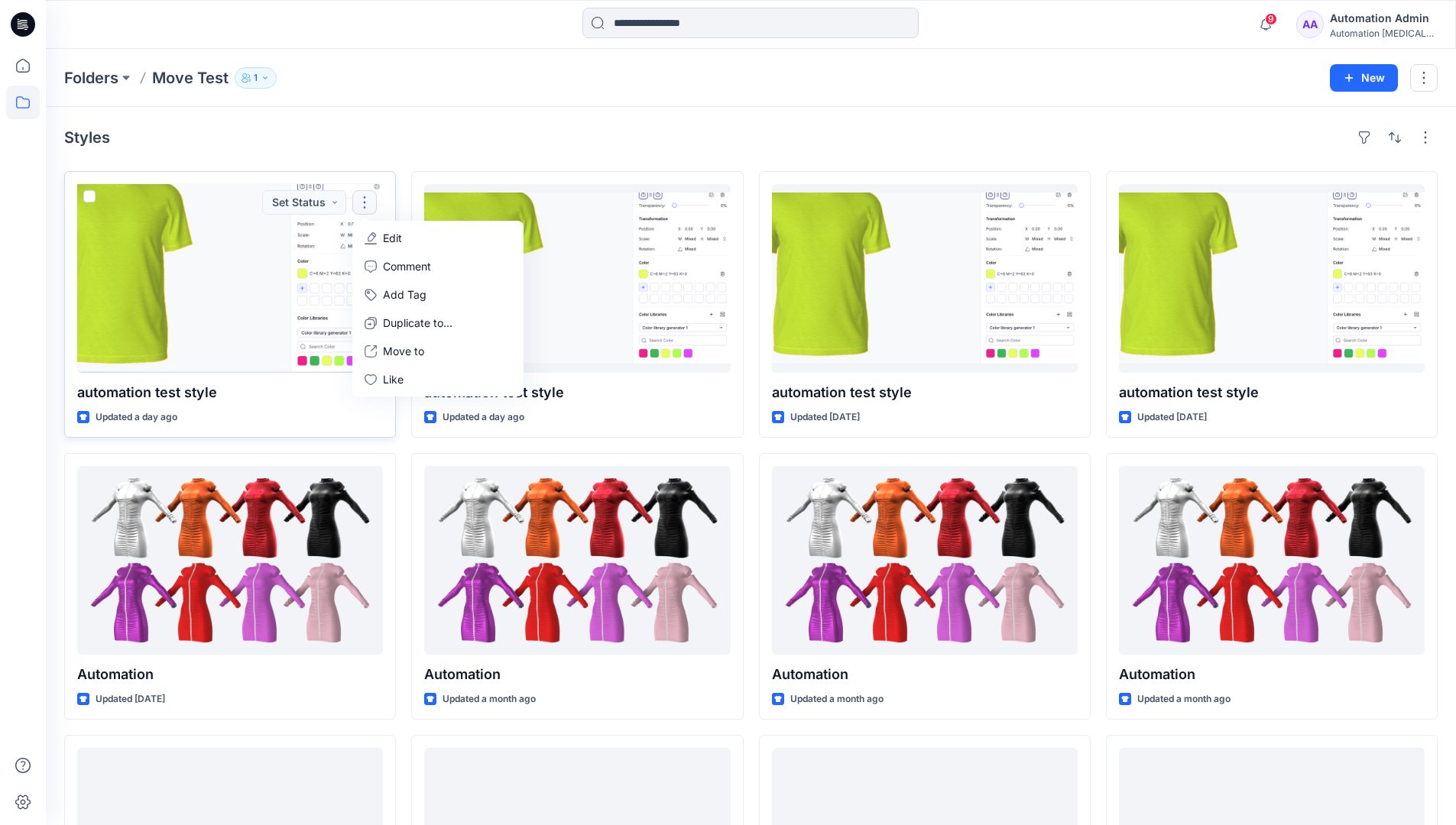
click at [387, 237] on p "Edit" at bounding box center [392, 238] width 19 height 16
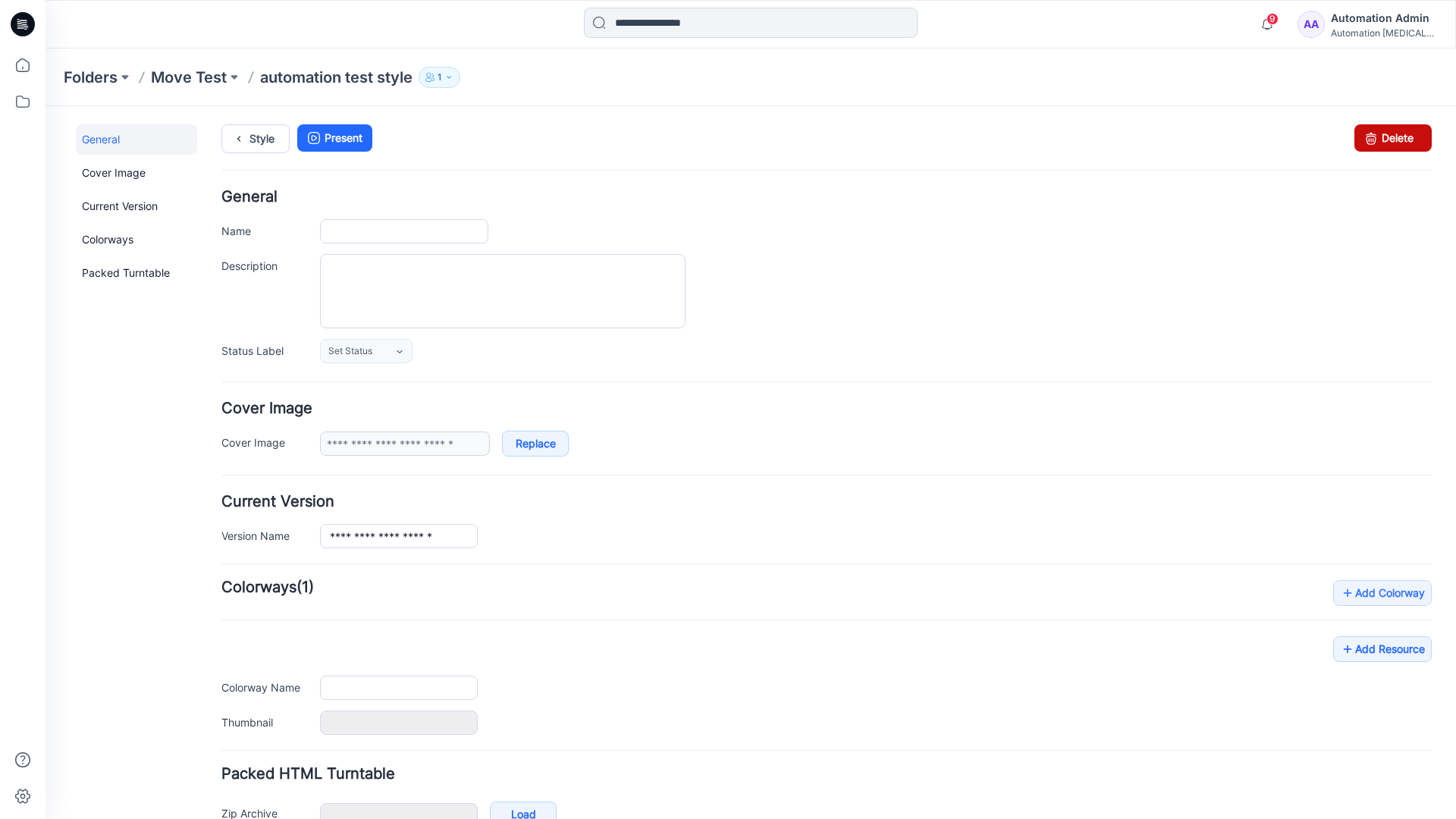
click at [1360, 140] on icon at bounding box center [1370, 138] width 21 height 28
type input "**********"
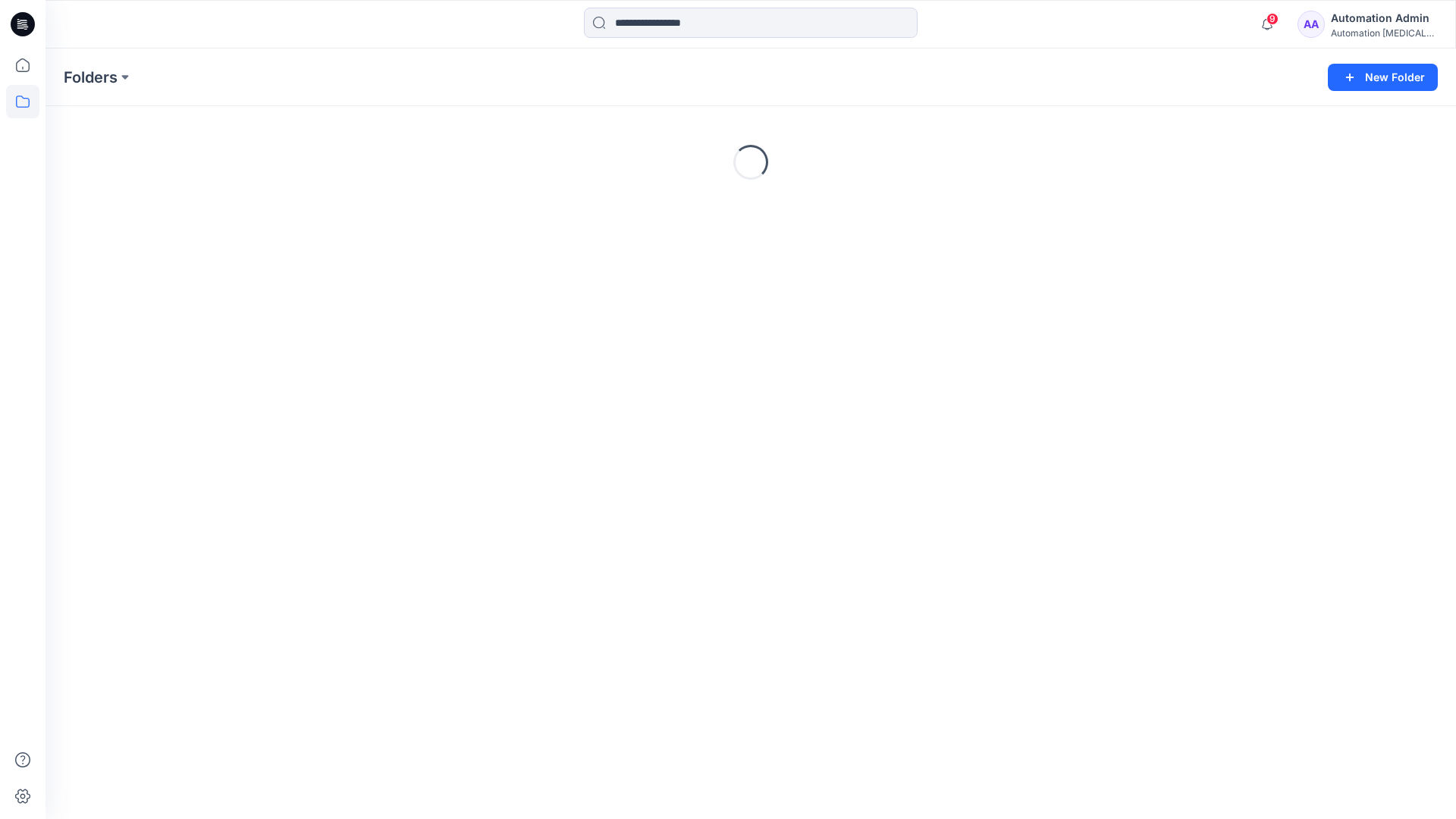
click at [1356, 21] on div "Automation Admin" at bounding box center [1384, 18] width 106 height 18
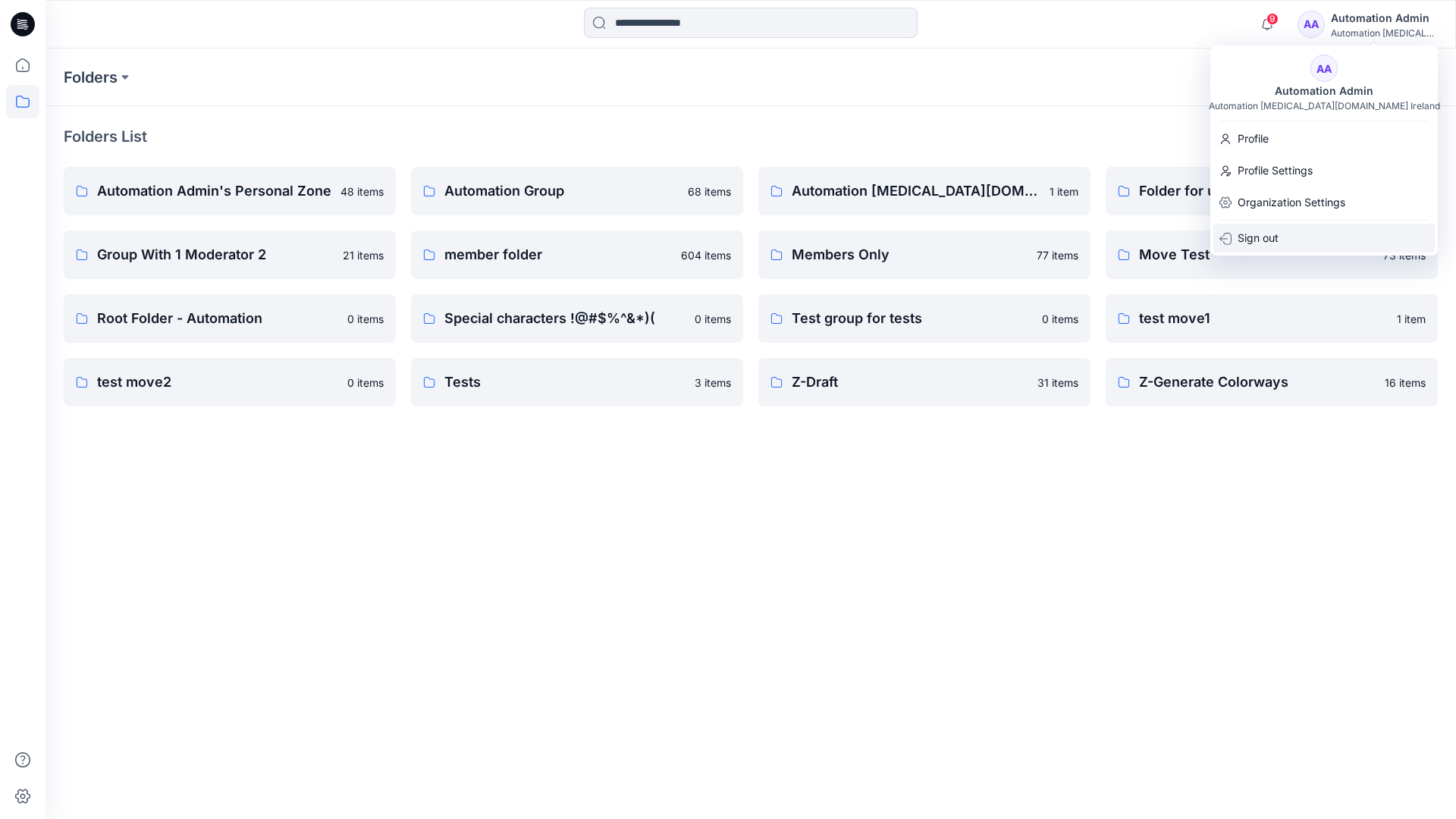
click at [1260, 233] on p "Sign out" at bounding box center [1257, 238] width 41 height 29
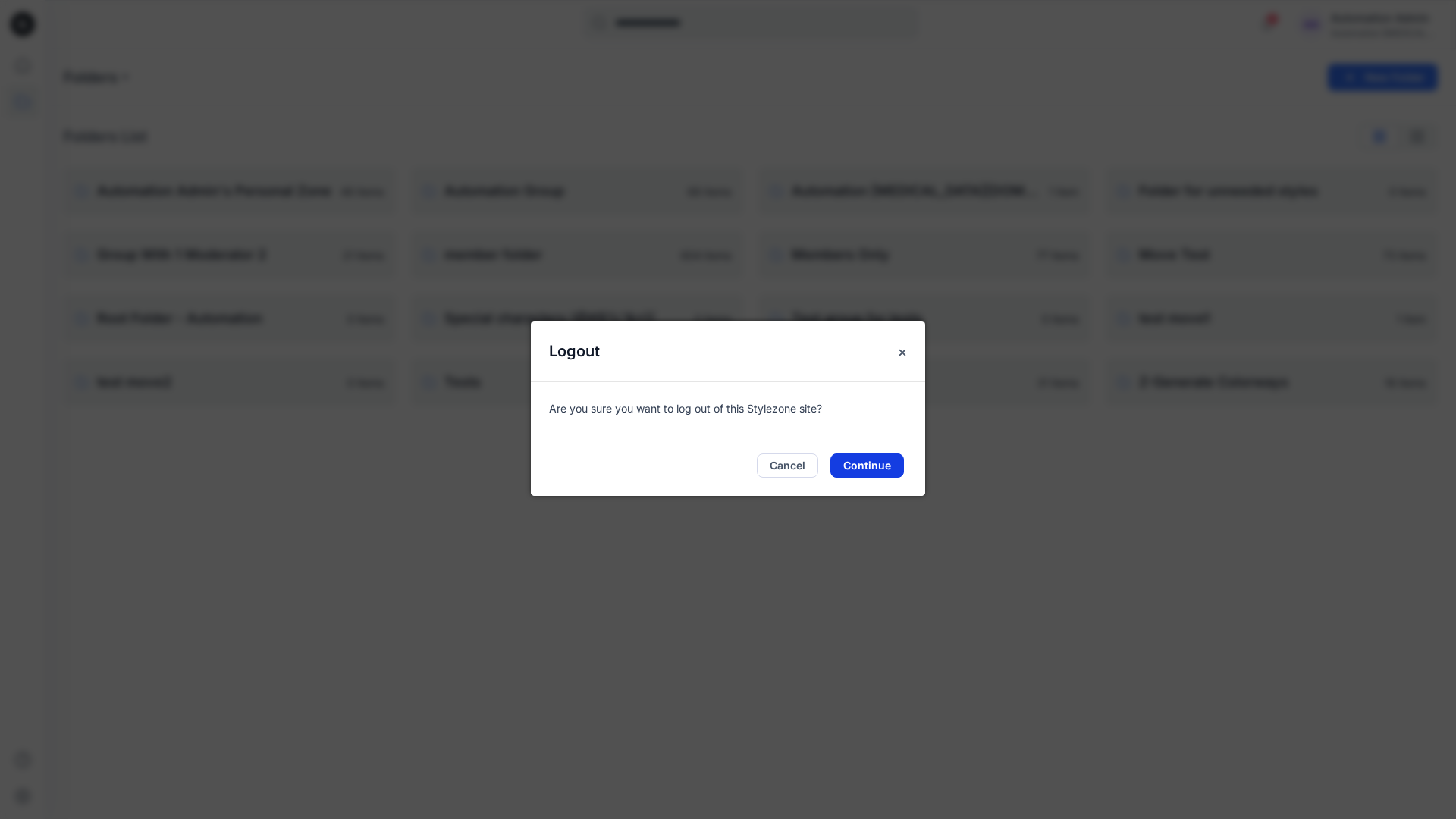
click at [878, 463] on button "Continue" at bounding box center [867, 465] width 73 height 24
